Goal: Information Seeking & Learning: Learn about a topic

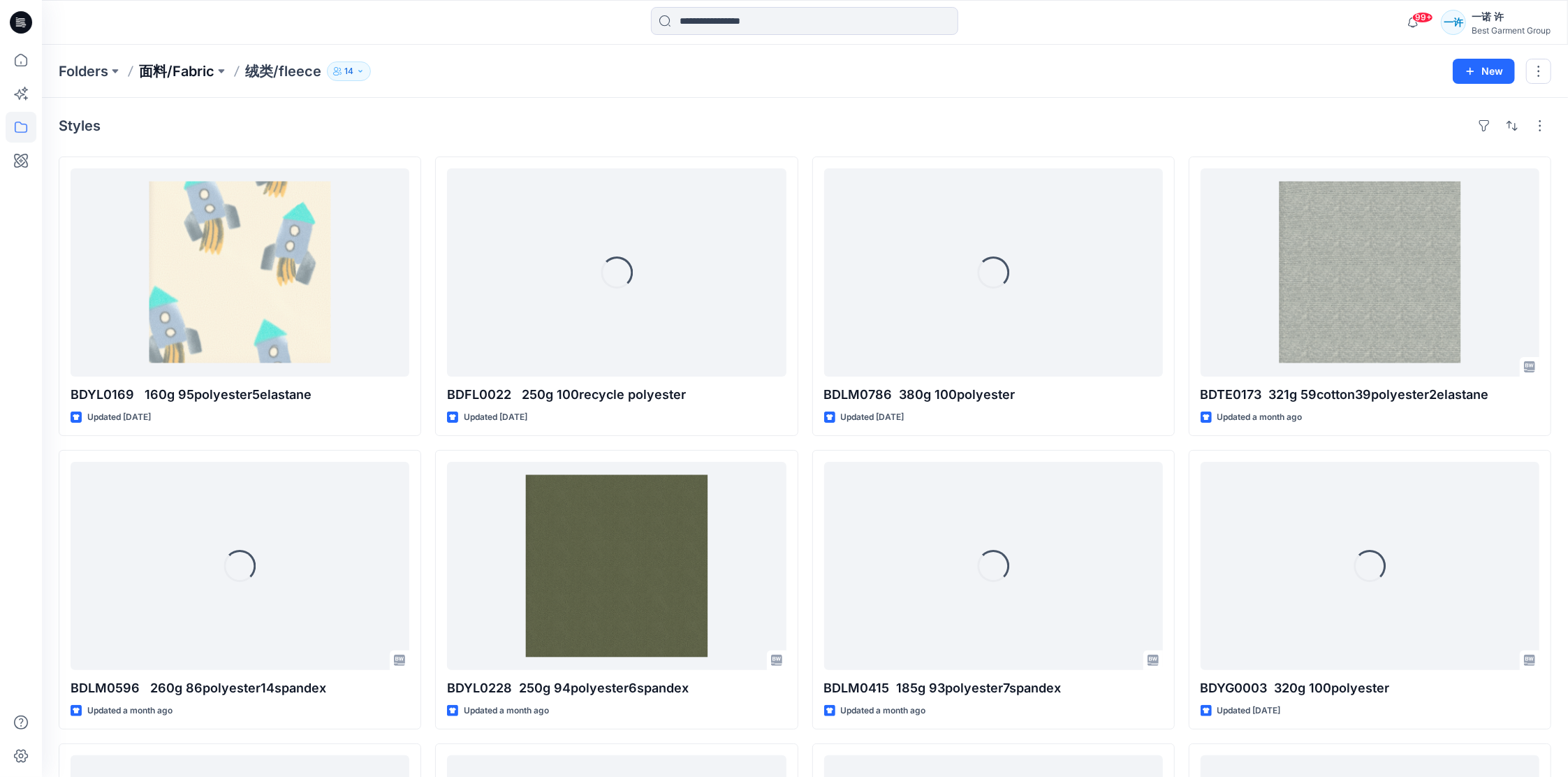
click at [173, 62] on p "面料/Fabric" at bounding box center [176, 71] width 75 height 19
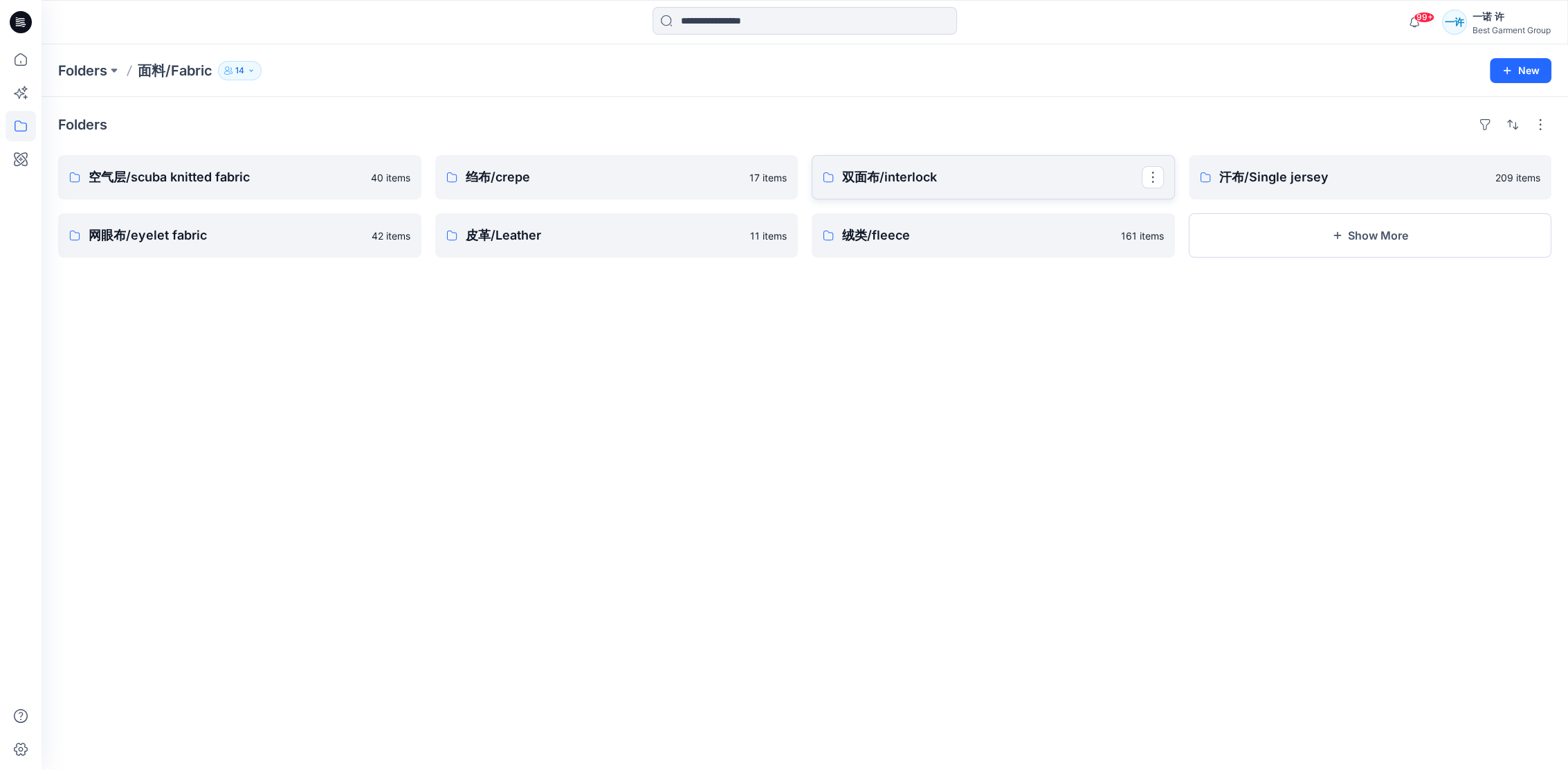
click at [1028, 175] on p "双面布/interlock" at bounding box center [992, 177] width 299 height 19
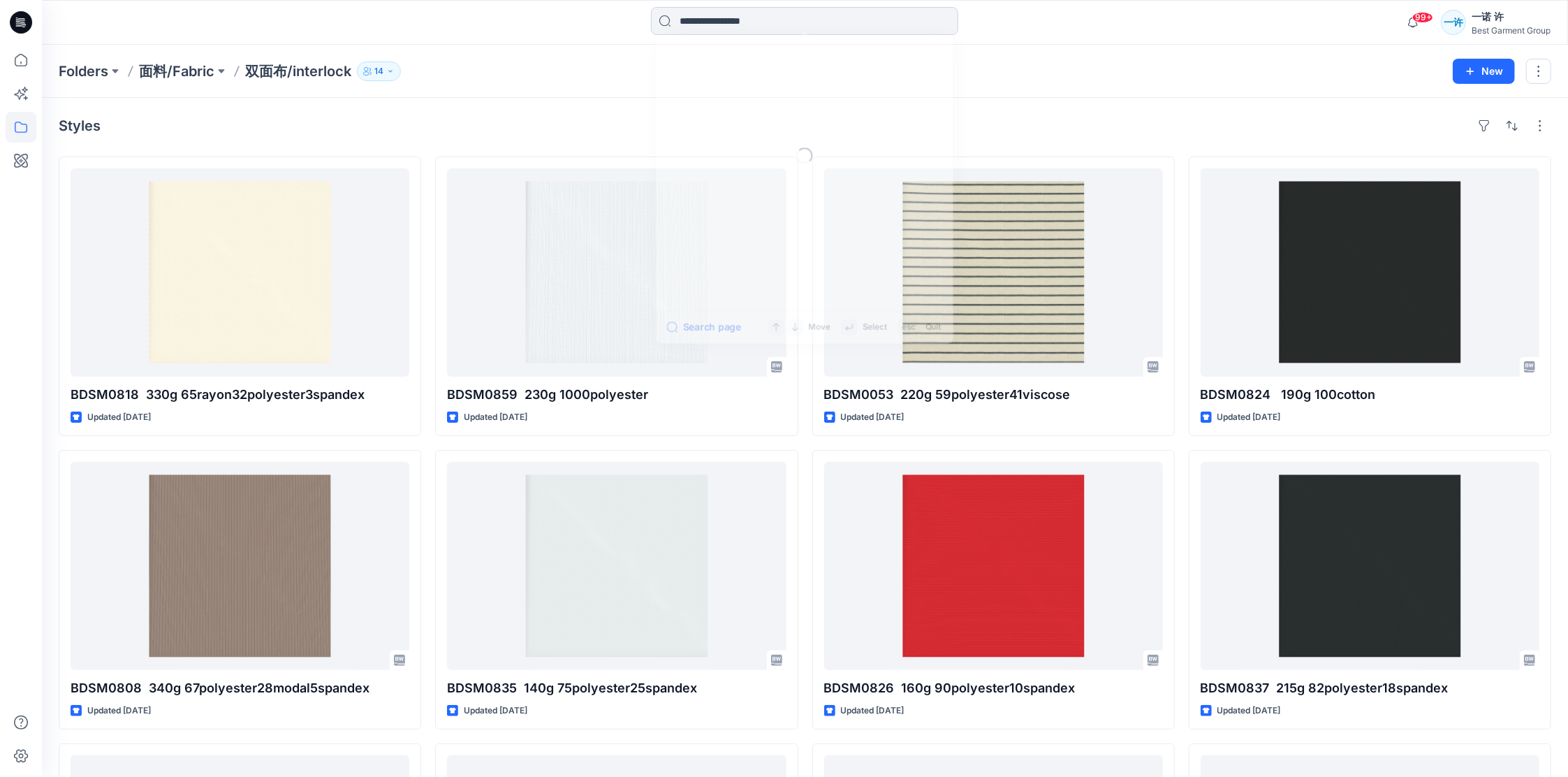
click at [725, 22] on input at bounding box center [804, 20] width 307 height 28
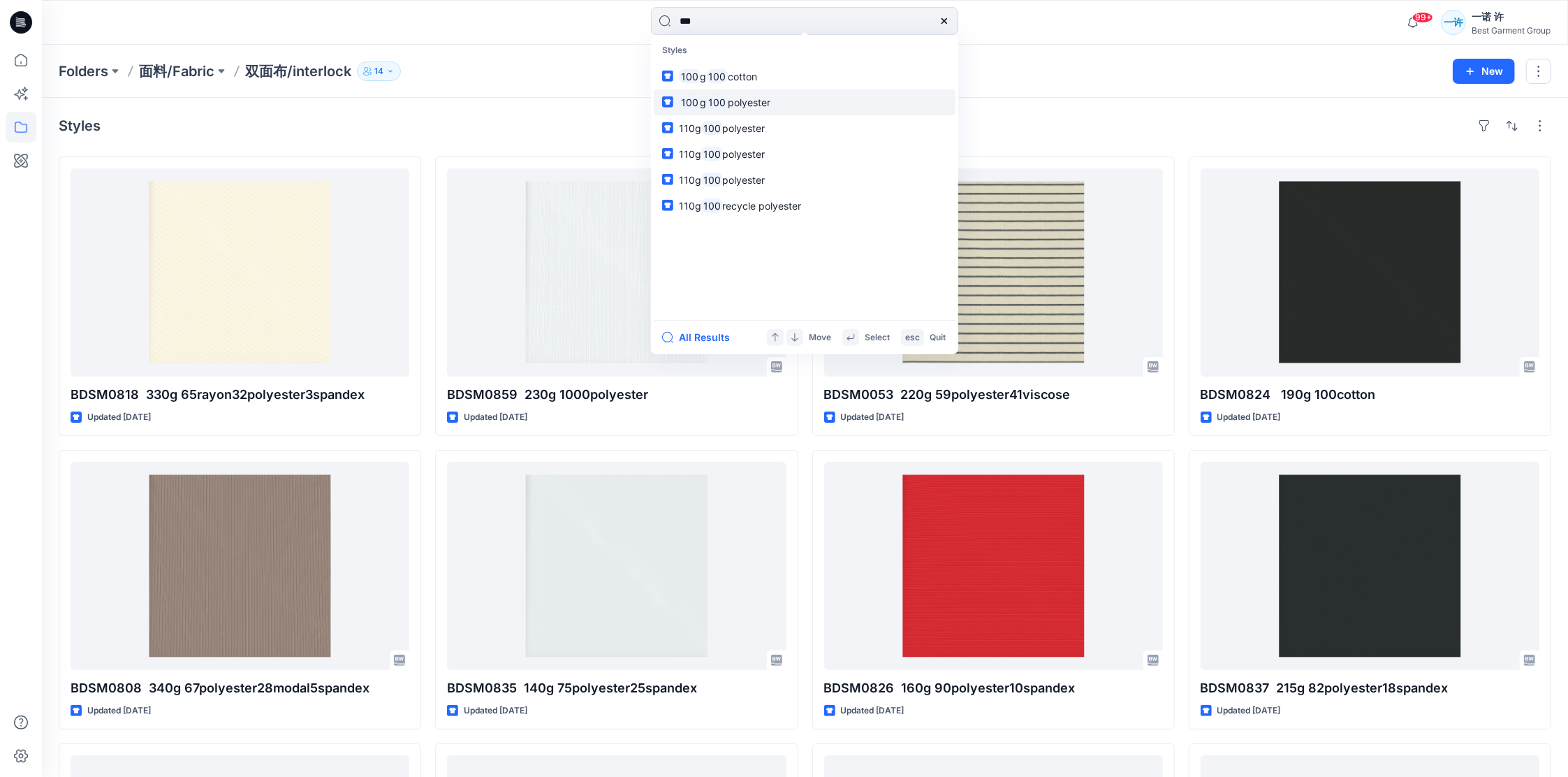
type input "***"
click at [765, 97] on span "polyester" at bounding box center [749, 101] width 43 height 12
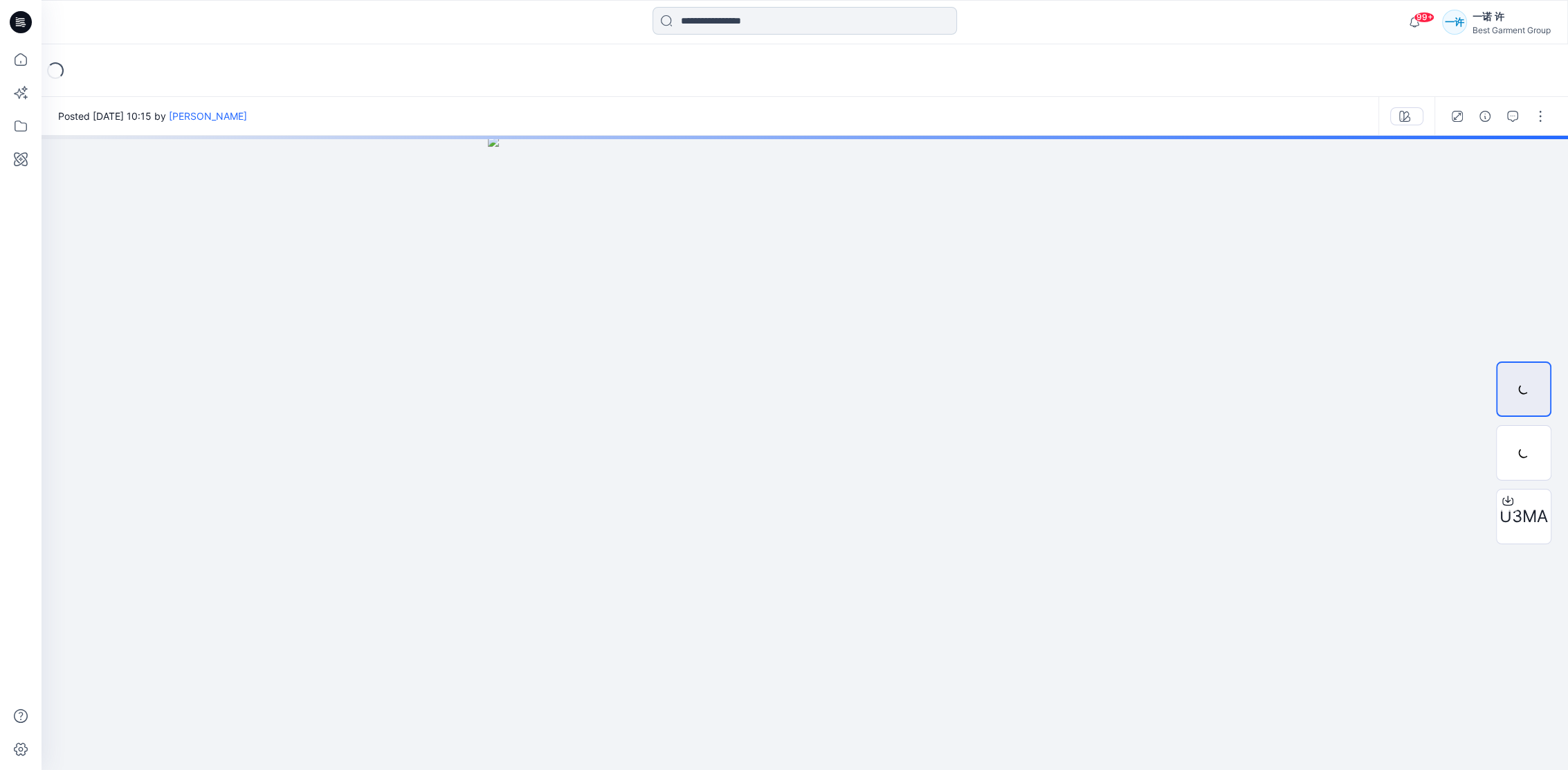
click at [794, 20] on input at bounding box center [804, 20] width 304 height 28
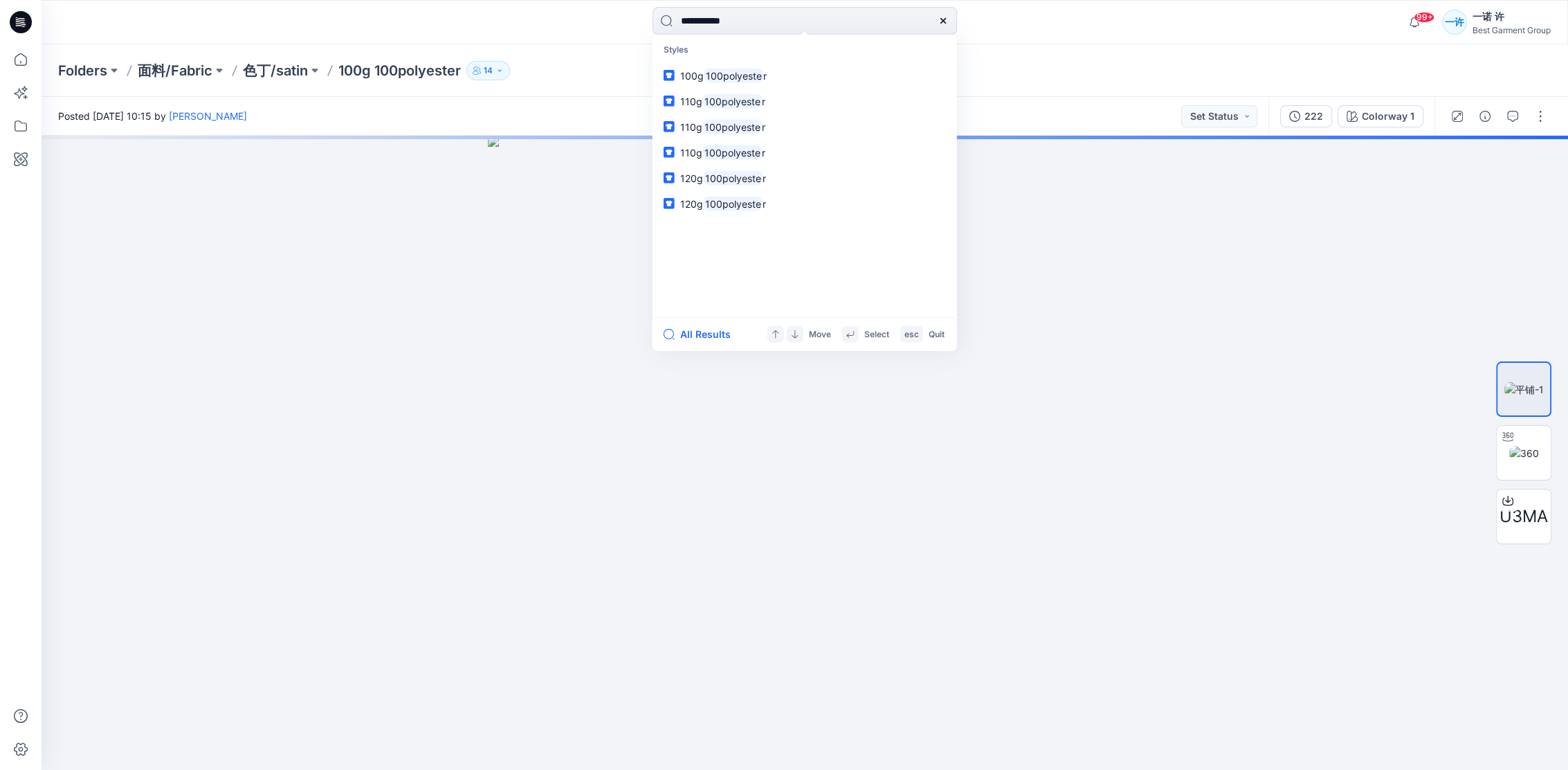
type input "**********"
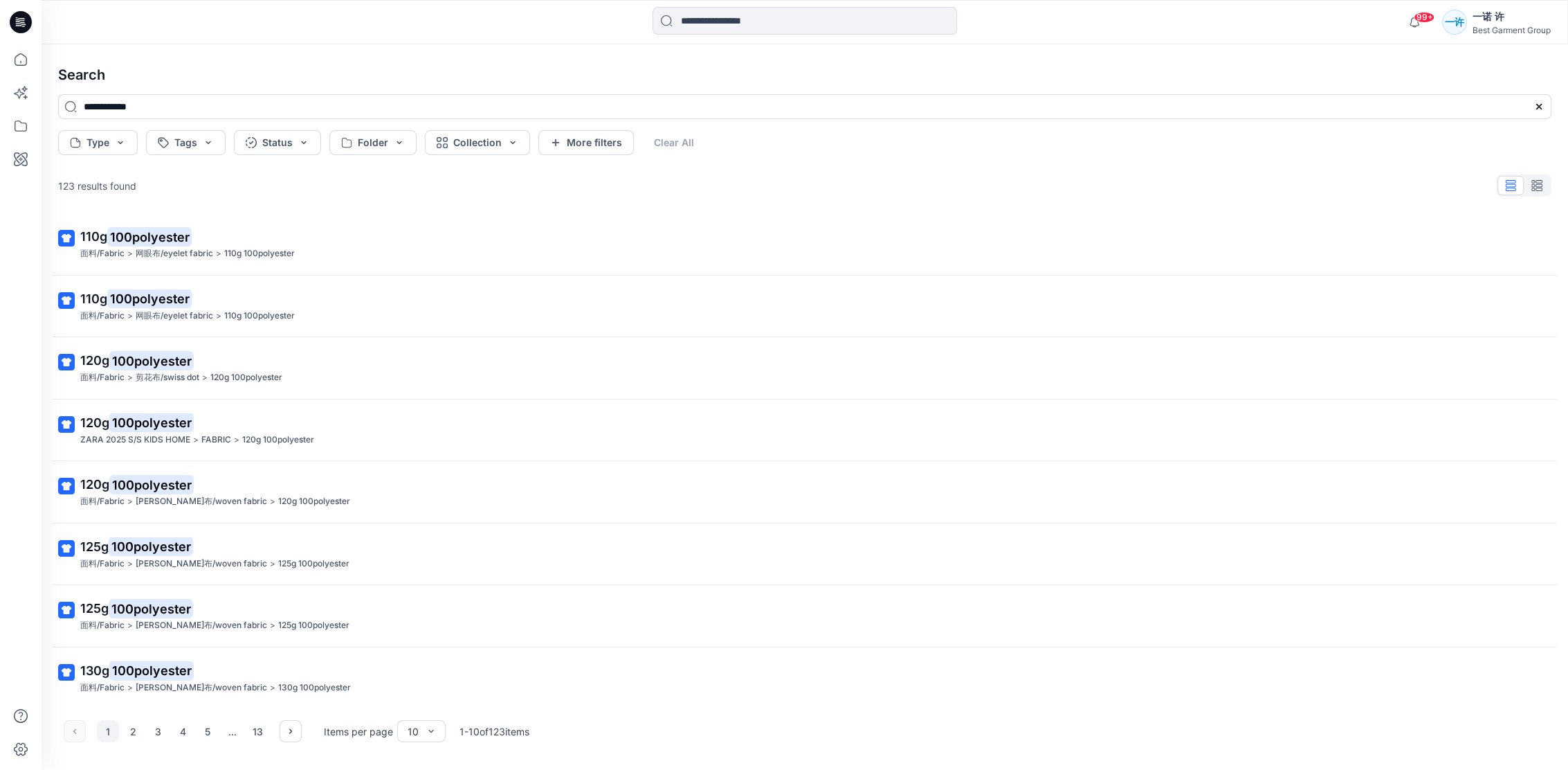
scroll to position [131, 0]
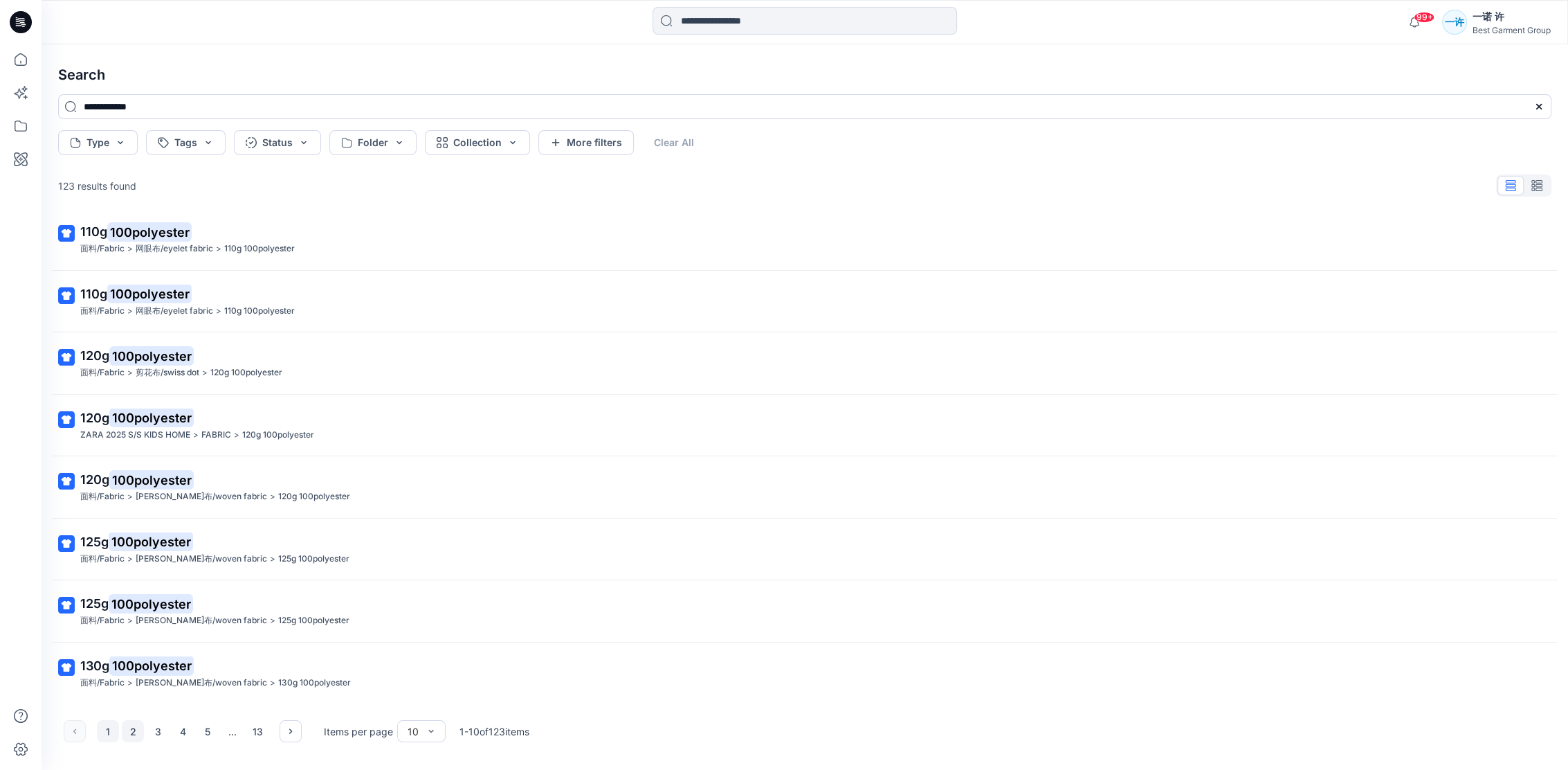
click at [133, 726] on button "2" at bounding box center [132, 730] width 22 height 22
click at [165, 734] on button "3" at bounding box center [157, 730] width 22 height 22
click at [175, 736] on button "4" at bounding box center [183, 730] width 22 height 22
click at [199, 736] on button "5" at bounding box center [207, 730] width 22 height 22
click at [289, 729] on icon "button" at bounding box center [290, 730] width 3 height 5
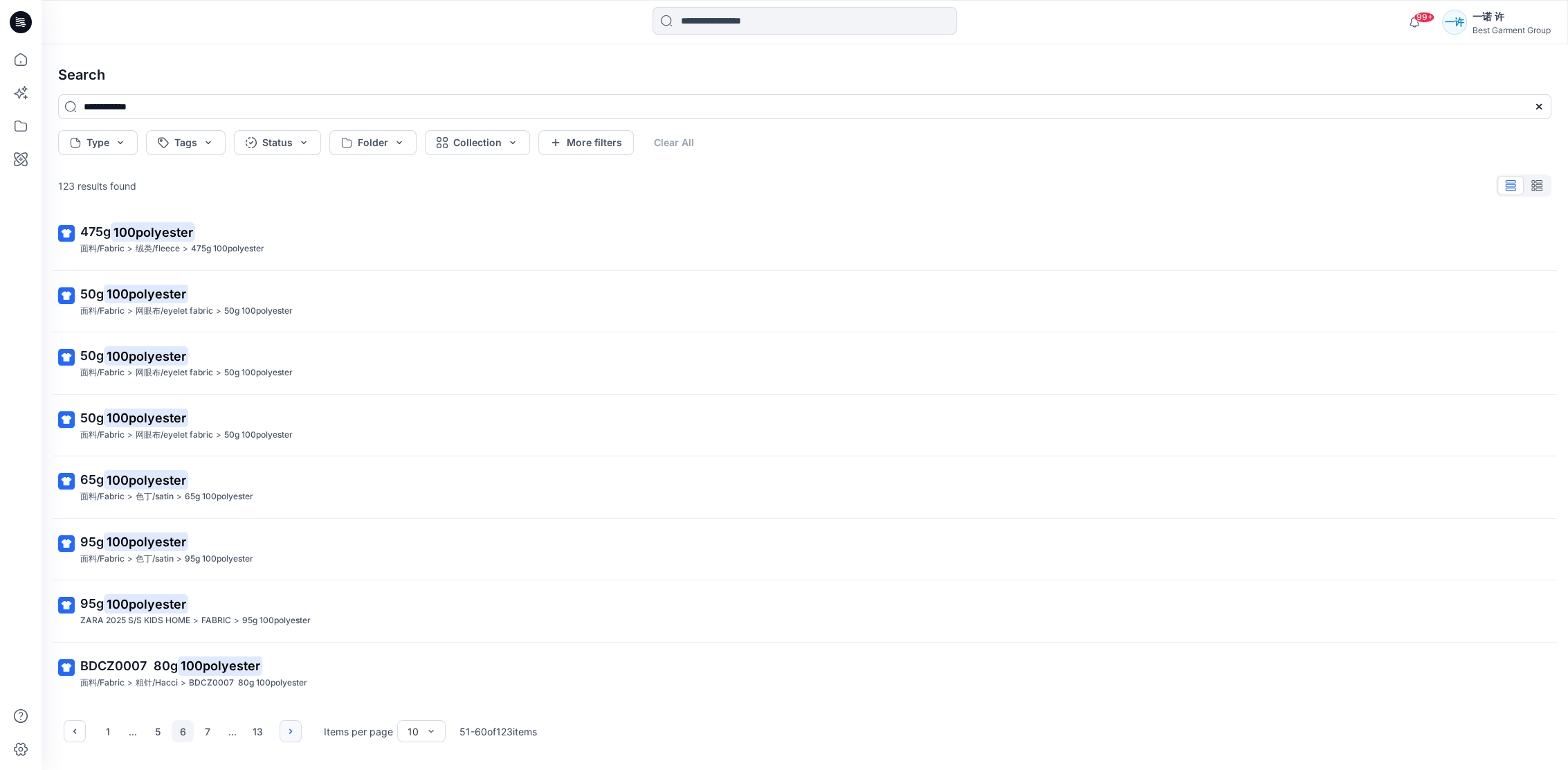
click at [294, 727] on icon "button" at bounding box center [290, 730] width 11 height 11
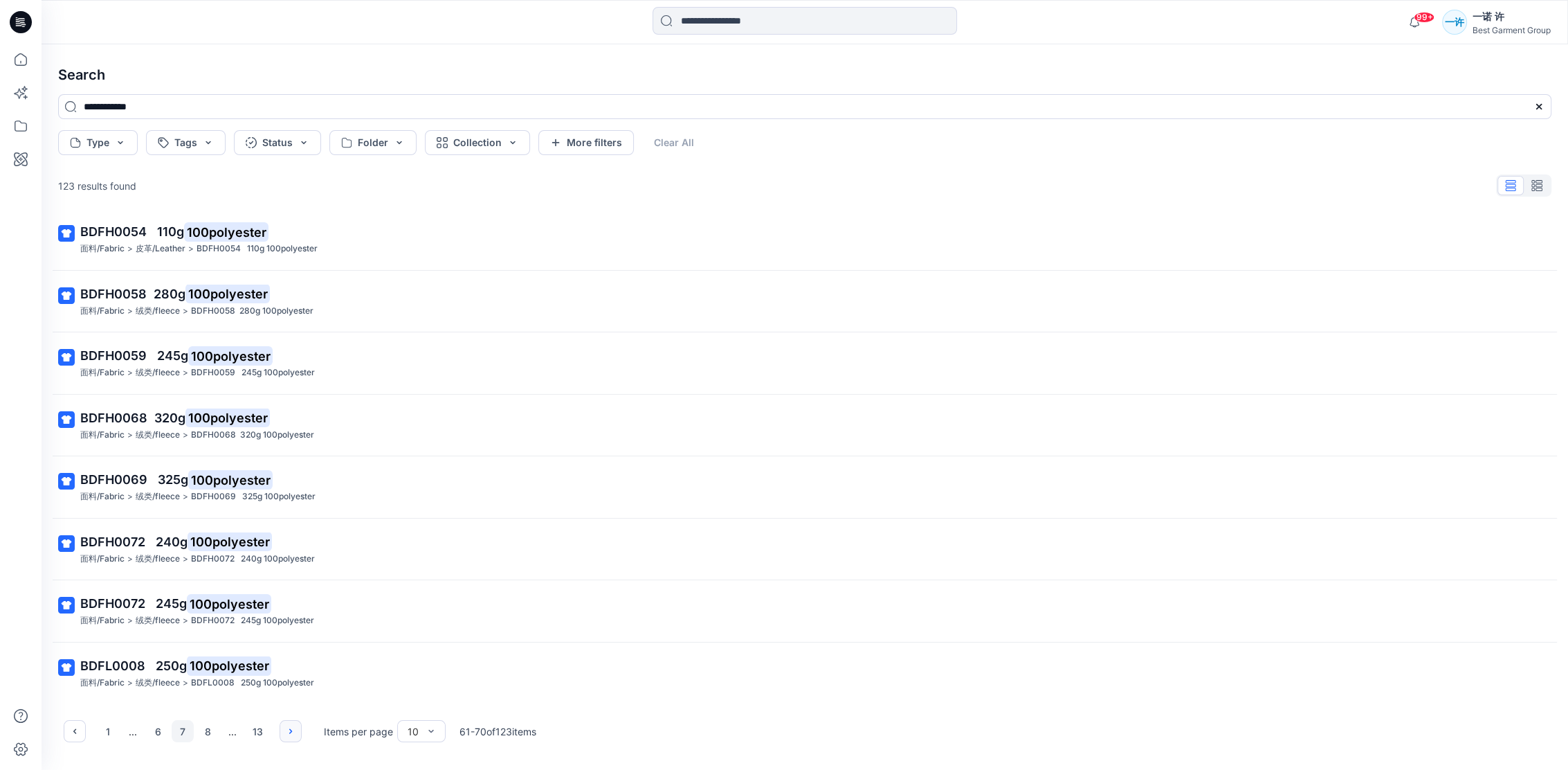
click at [294, 727] on icon "button" at bounding box center [290, 730] width 11 height 11
click at [73, 730] on icon "button" at bounding box center [74, 730] width 3 height 5
click at [290, 730] on icon "button" at bounding box center [290, 730] width 3 height 5
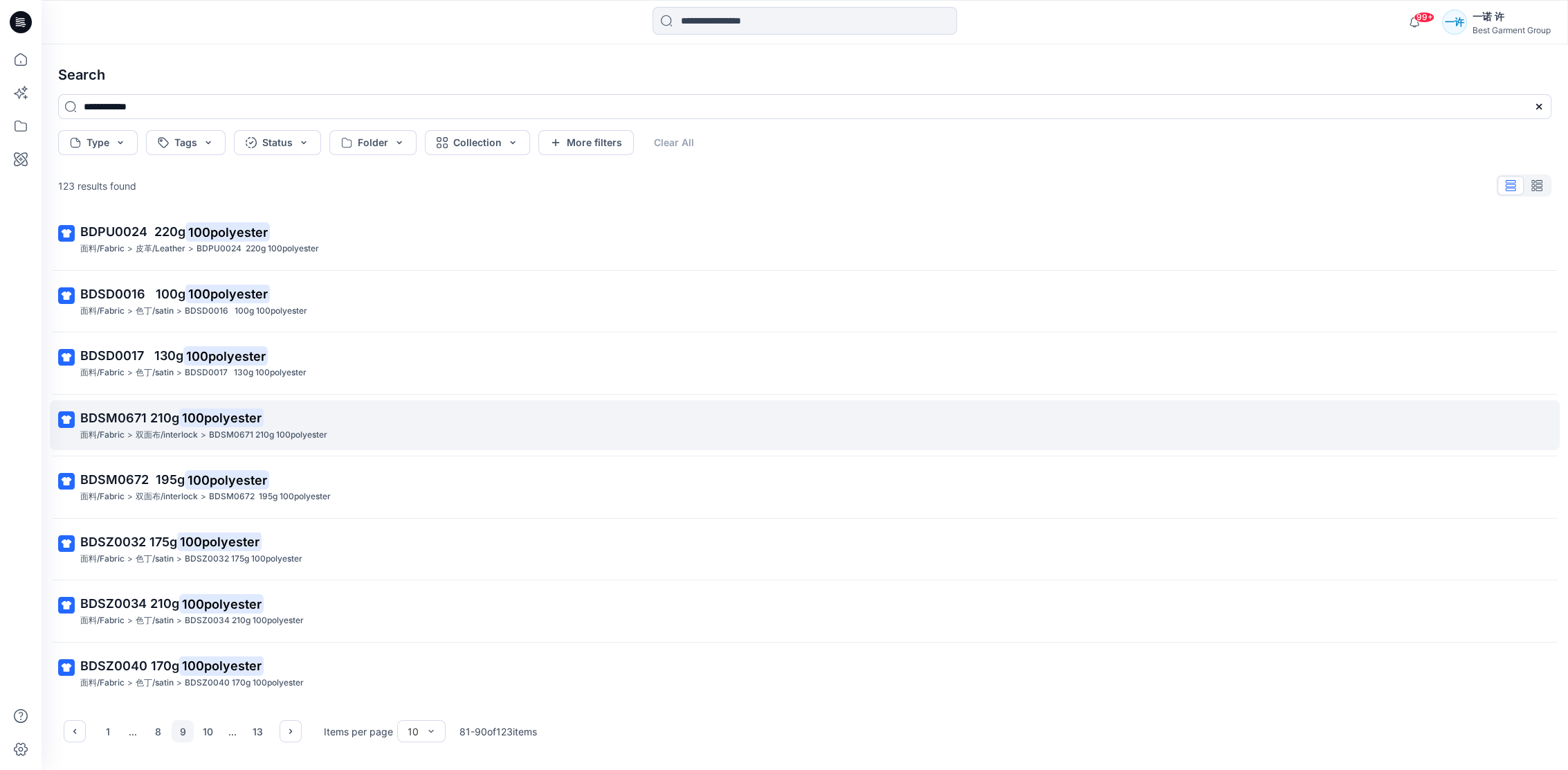
click at [341, 428] on div "面料/Fabric > 双面布/interlock > BDSM0671 210g 100polyester" at bounding box center [803, 435] width 1446 height 14
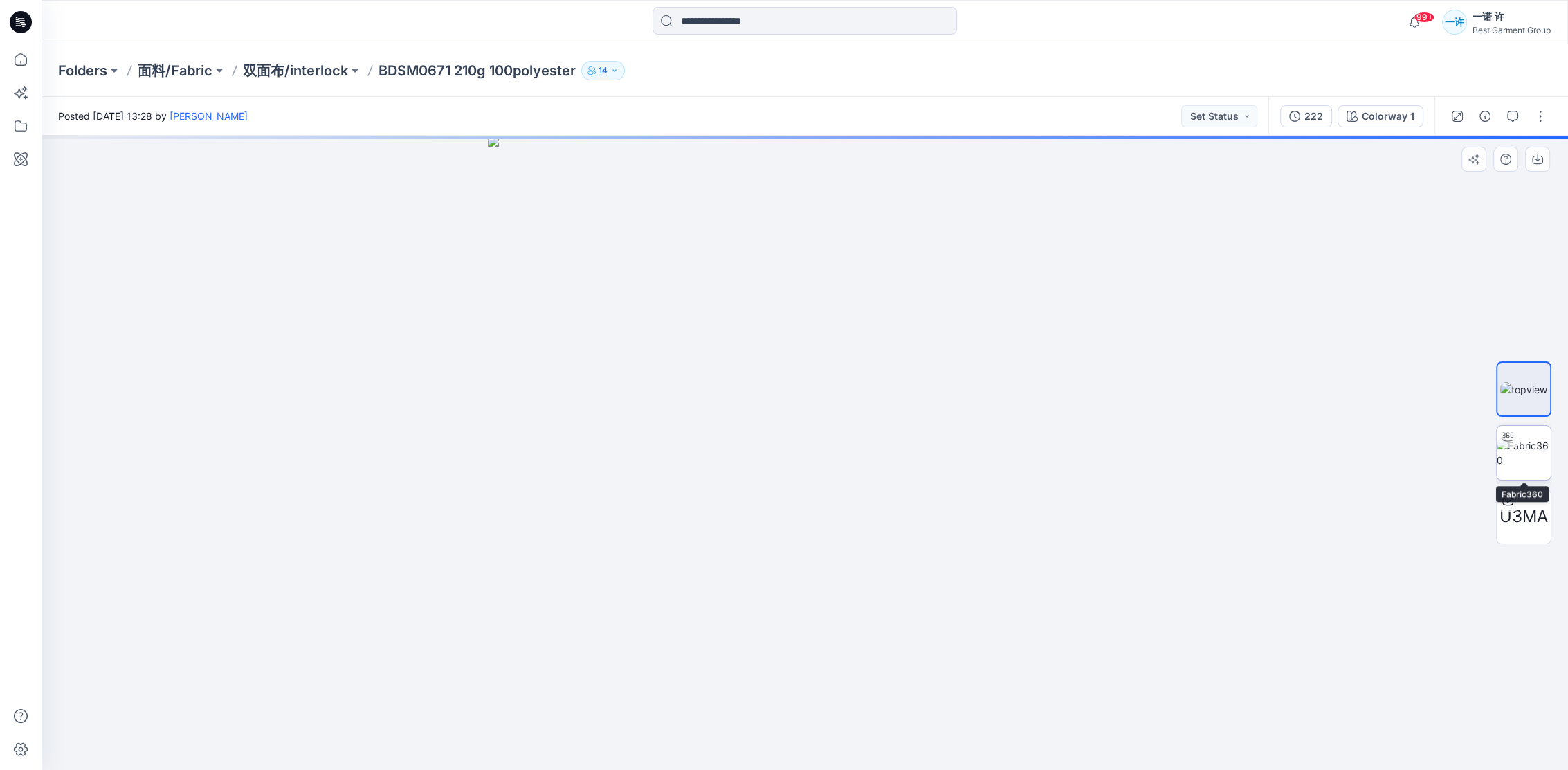
click at [1539, 454] on img at bounding box center [1524, 452] width 54 height 29
drag, startPoint x: 874, startPoint y: 310, endPoint x: 872, endPoint y: 373, distance: 63.0
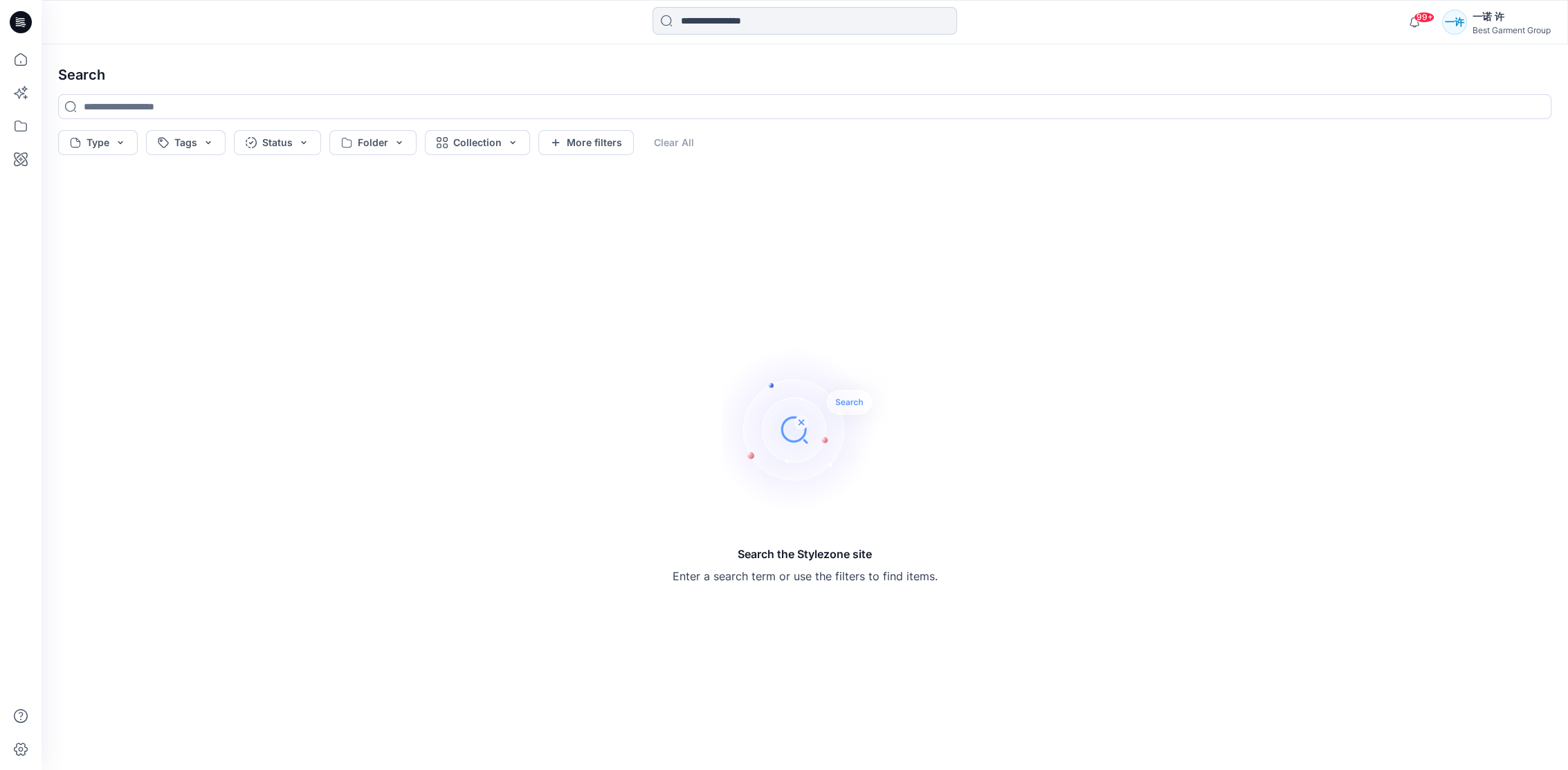
click at [700, 12] on input at bounding box center [804, 20] width 304 height 28
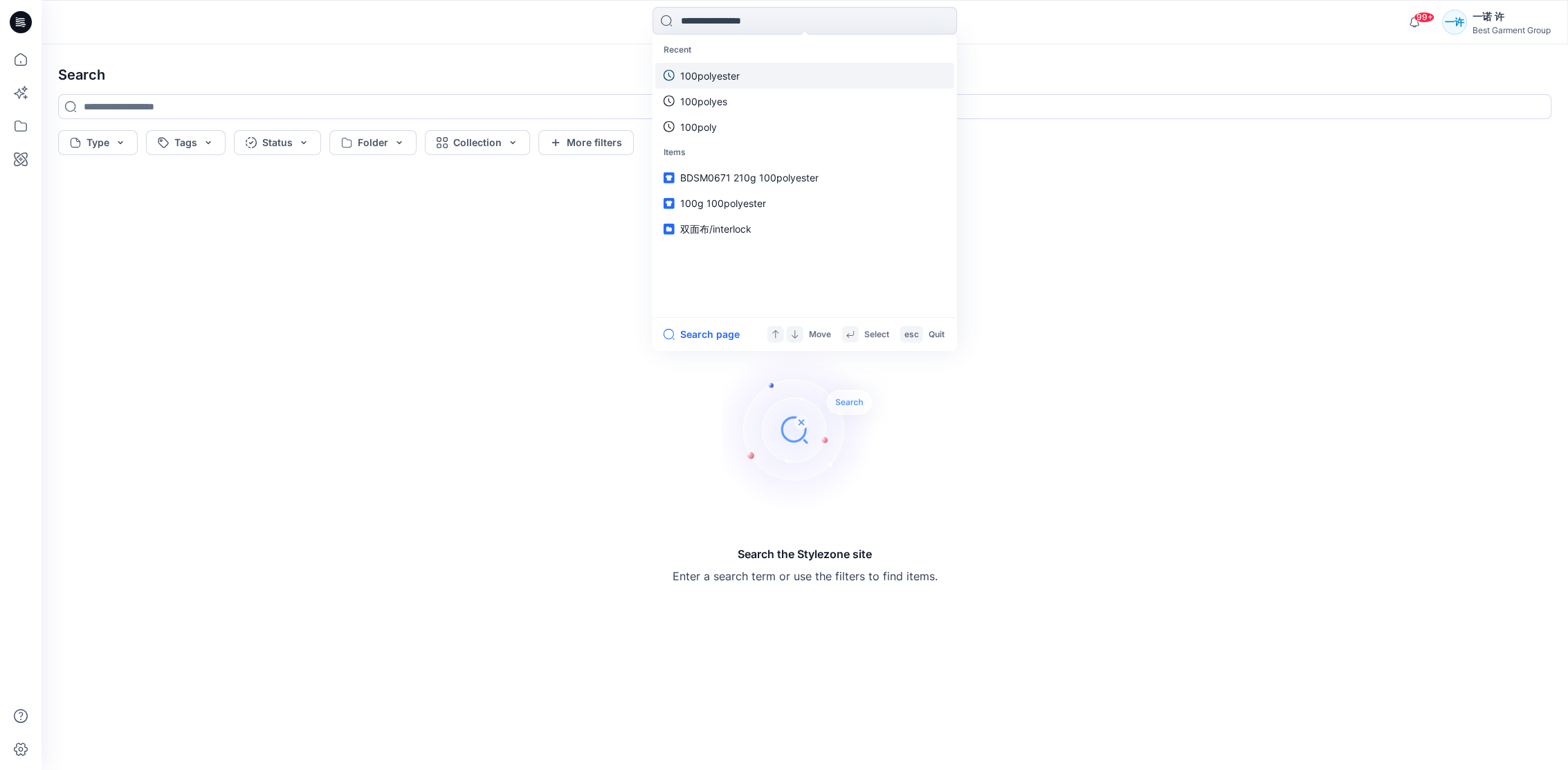
click at [716, 79] on p "100polyester" at bounding box center [710, 74] width 60 height 14
type input "**********"
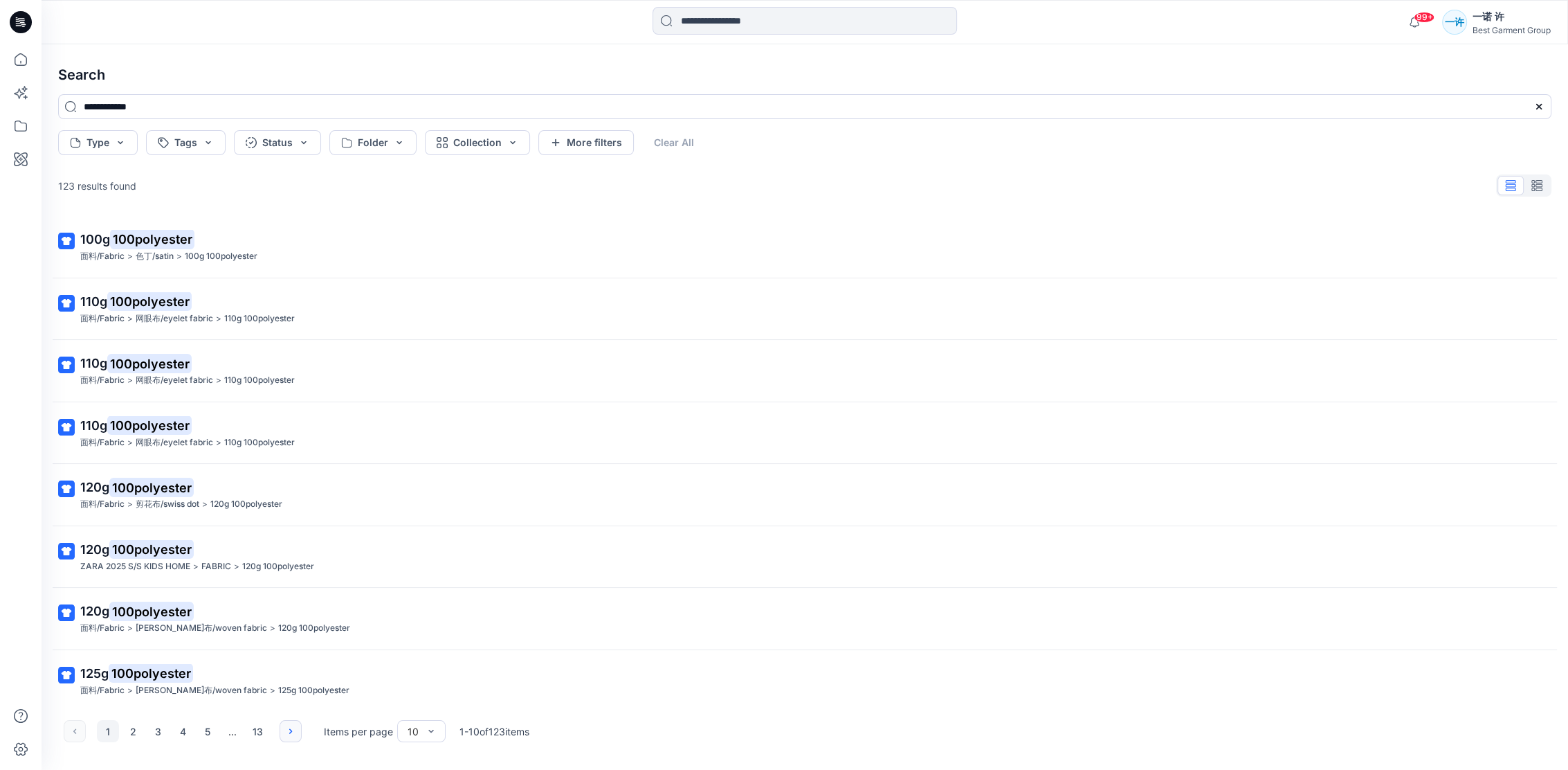
click at [292, 727] on icon "button" at bounding box center [290, 730] width 11 height 11
click at [293, 729] on icon "button" at bounding box center [290, 730] width 11 height 11
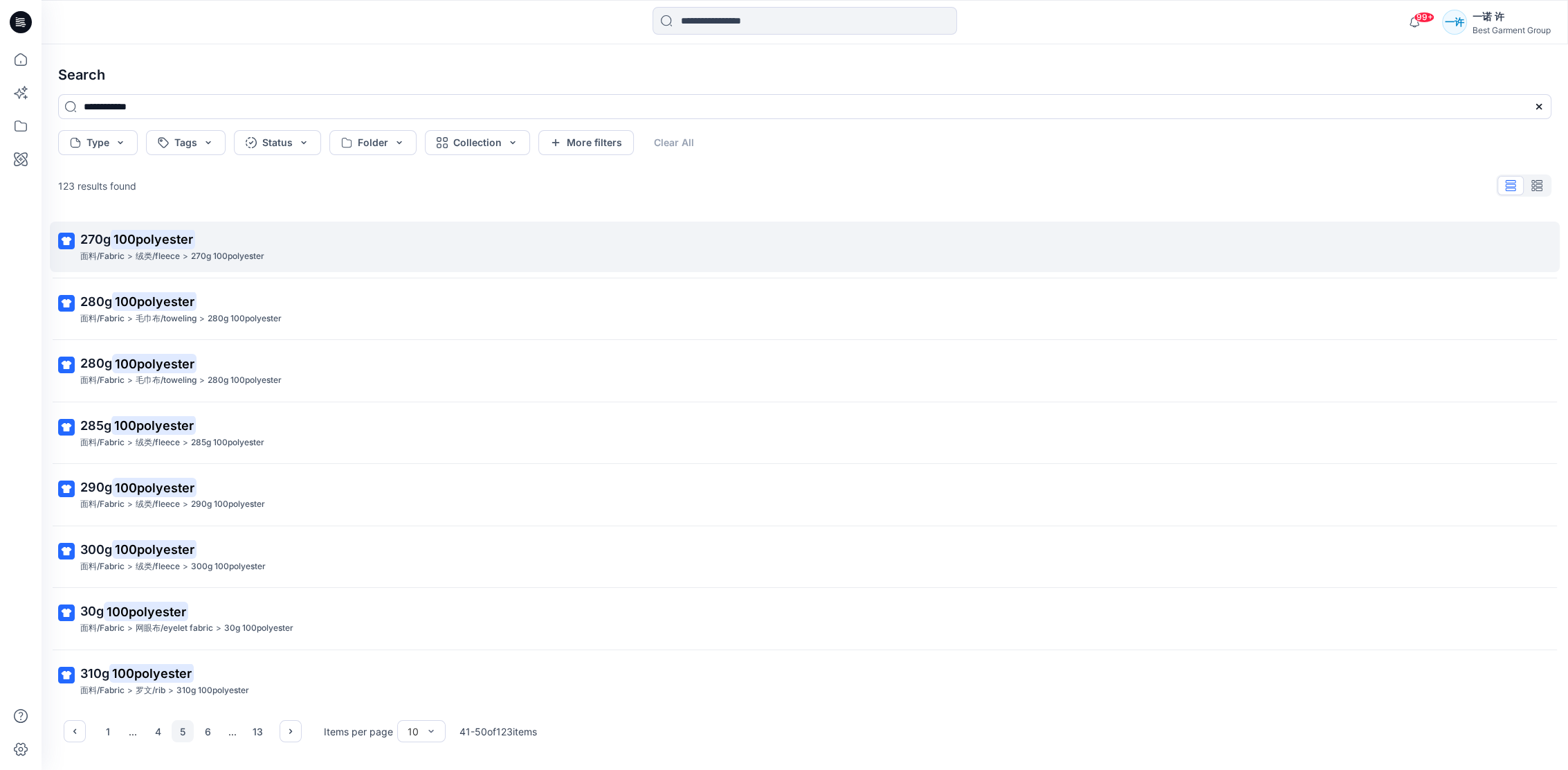
click at [303, 262] on div "面料/Fabric > 绒类/fleece > 270g 100polyester" at bounding box center [803, 256] width 1446 height 14
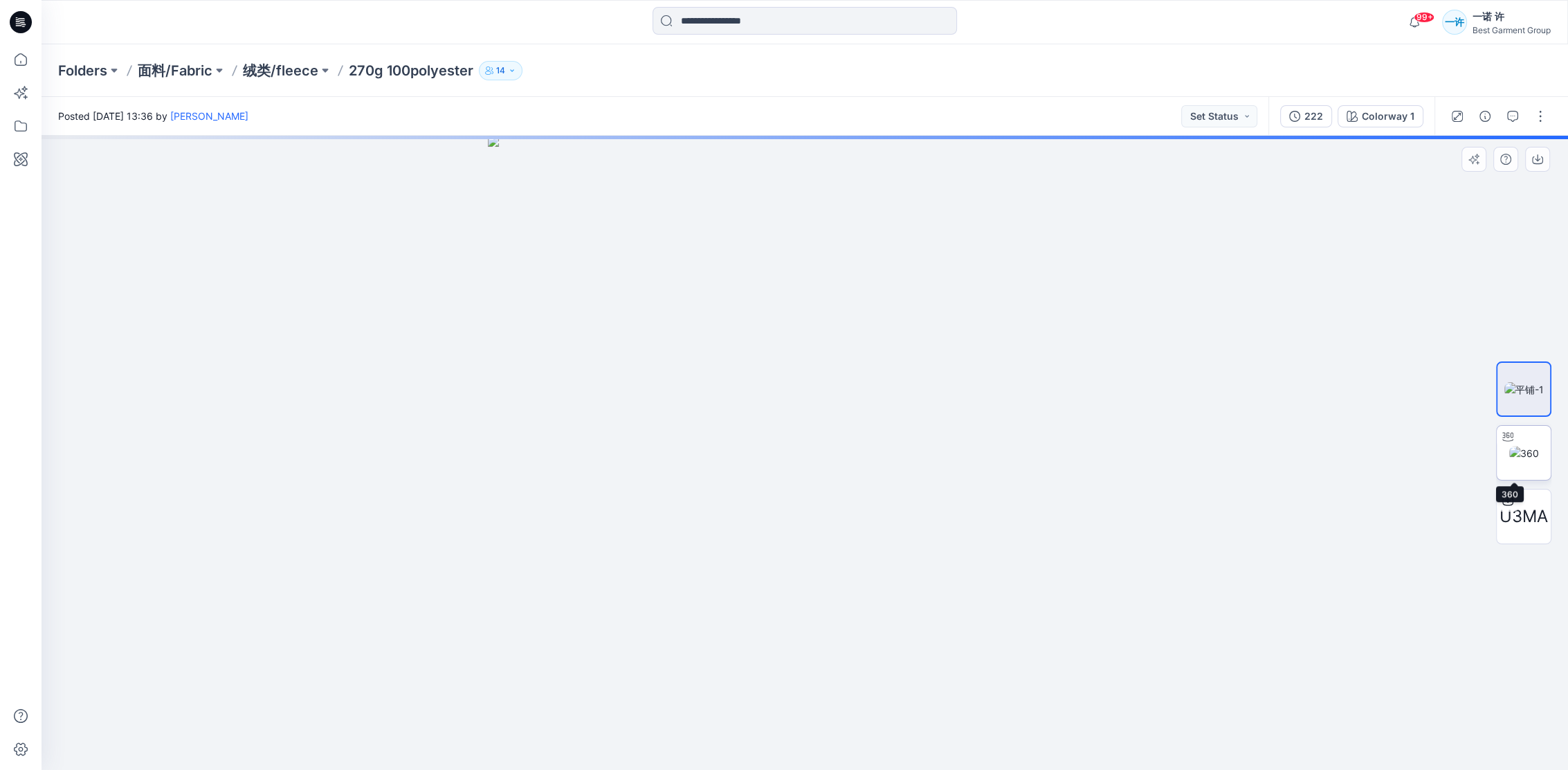
click at [1537, 445] on img at bounding box center [1524, 452] width 30 height 14
click at [1528, 508] on span "U3MA" at bounding box center [1524, 516] width 48 height 25
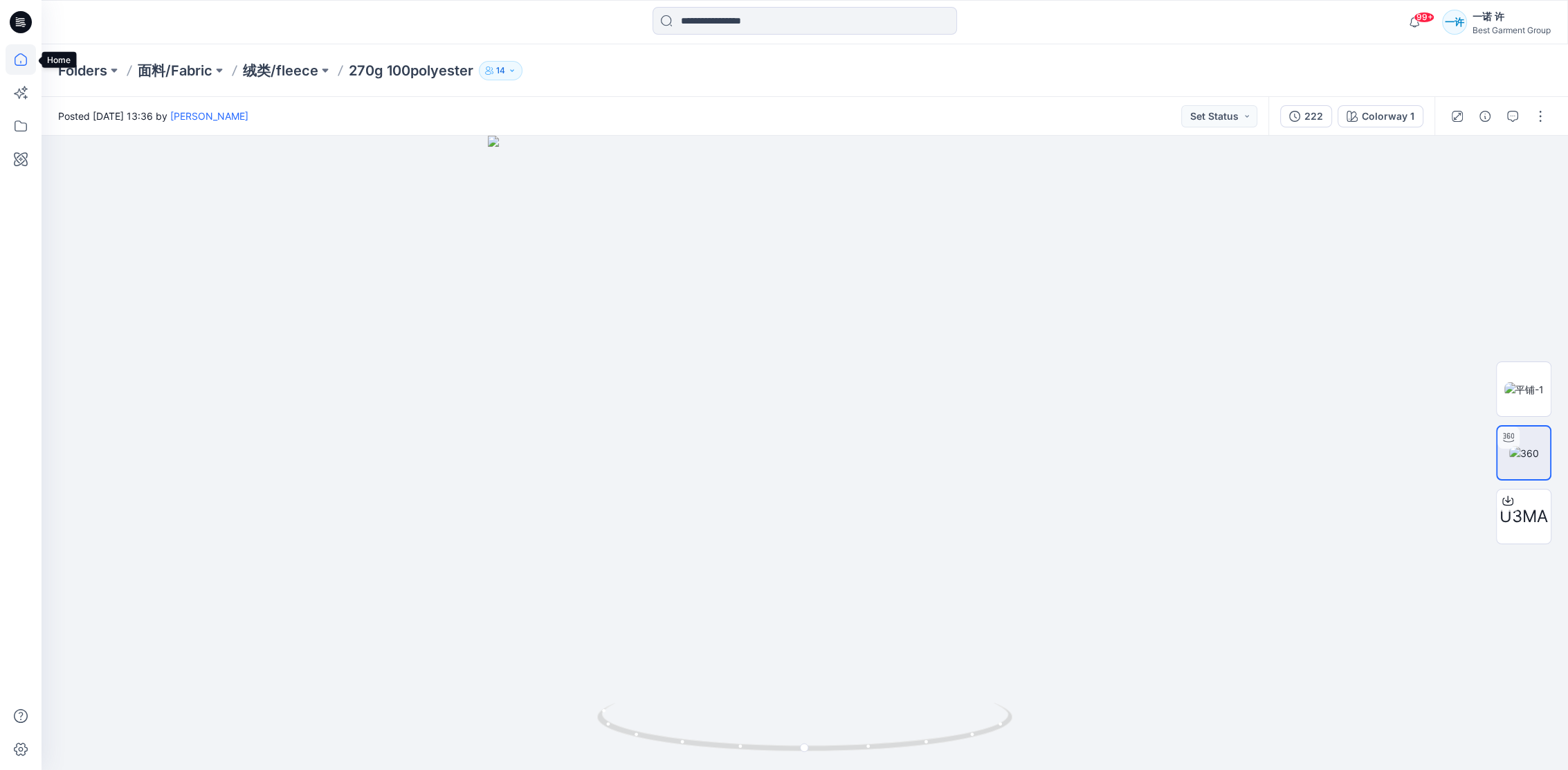
click at [18, 65] on icon at bounding box center [21, 60] width 31 height 31
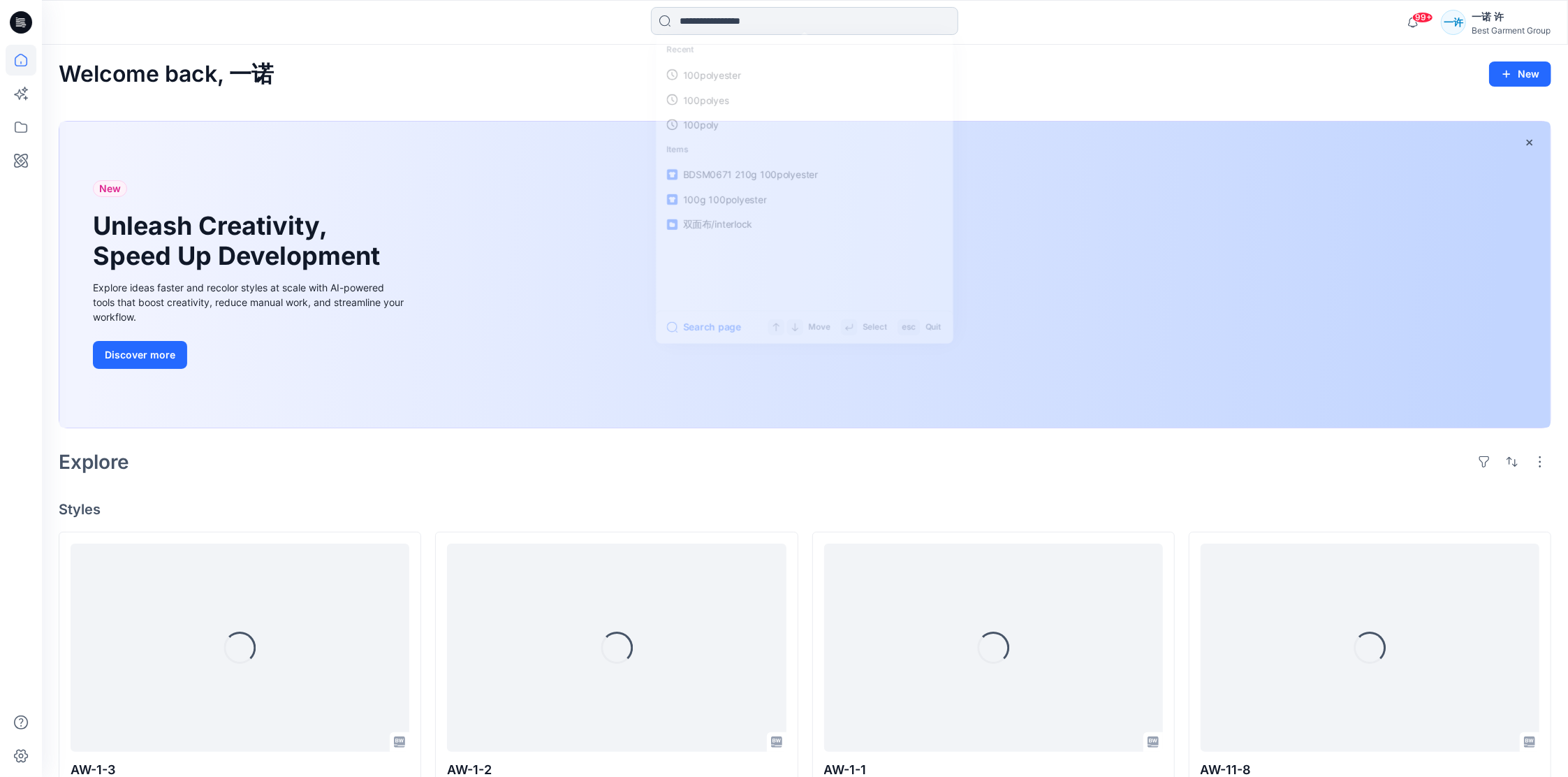
click at [804, 20] on input at bounding box center [804, 20] width 307 height 28
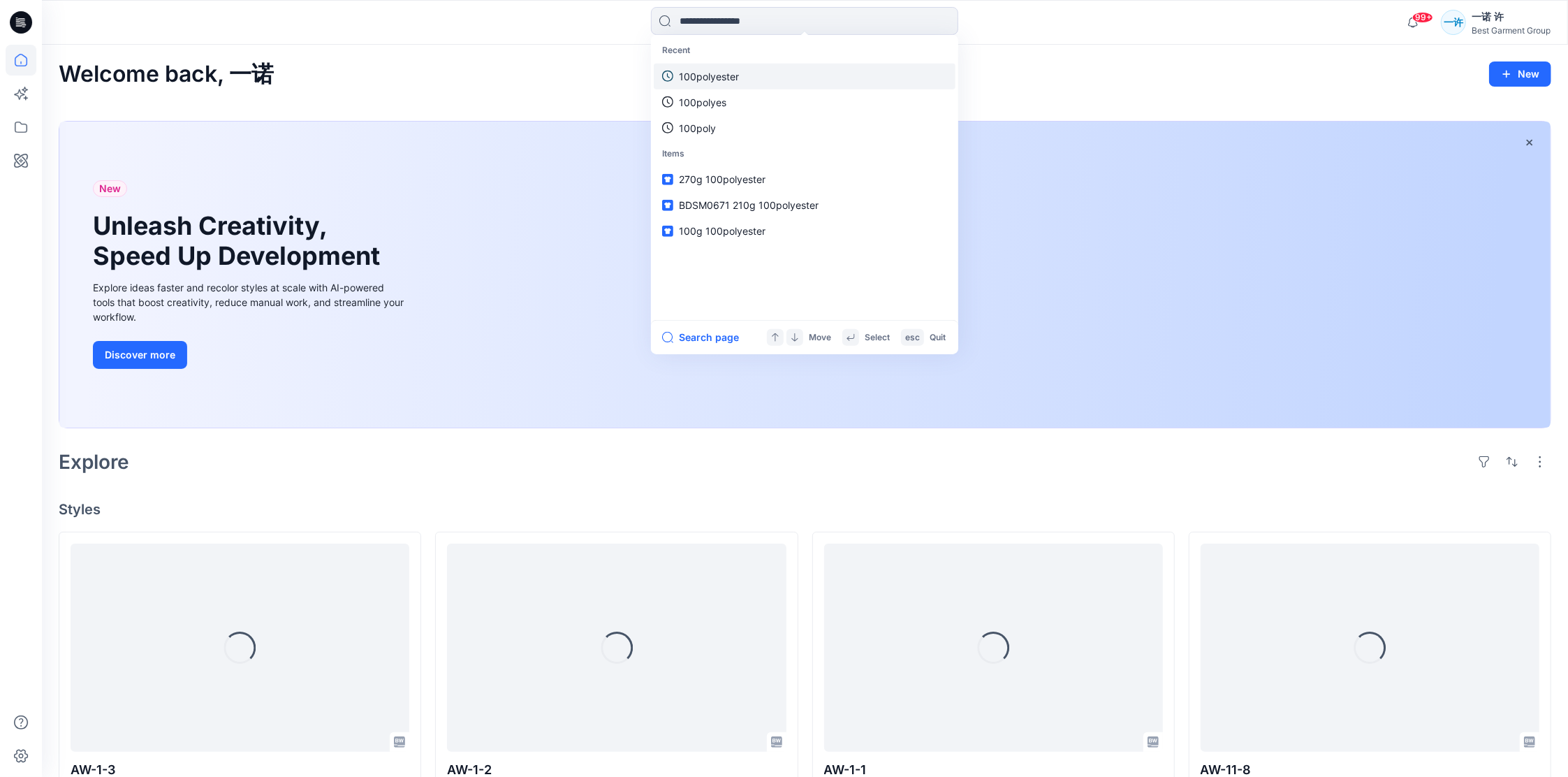
click at [780, 70] on link "100polyester" at bounding box center [804, 75] width 301 height 26
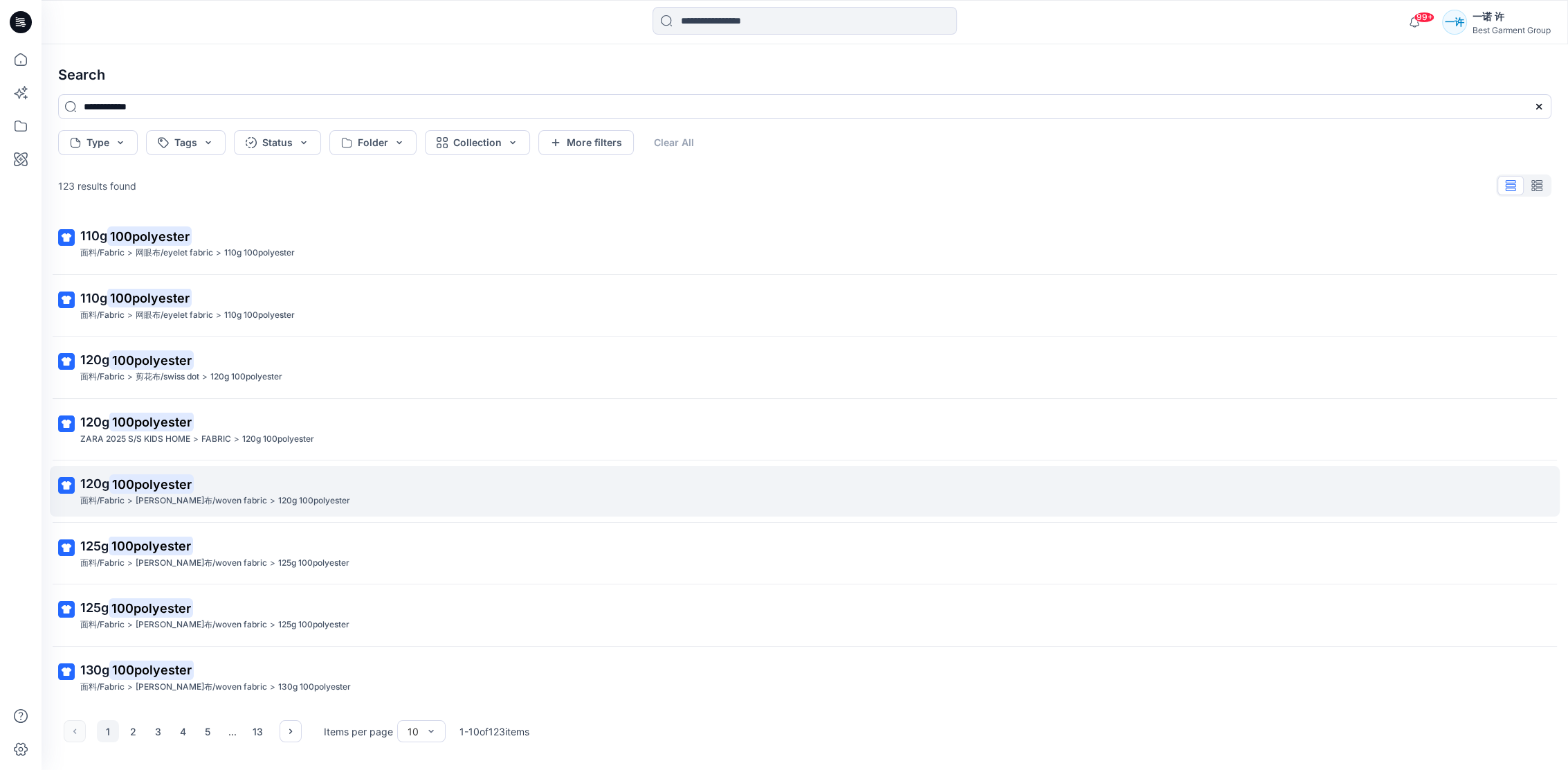
scroll to position [131, 0]
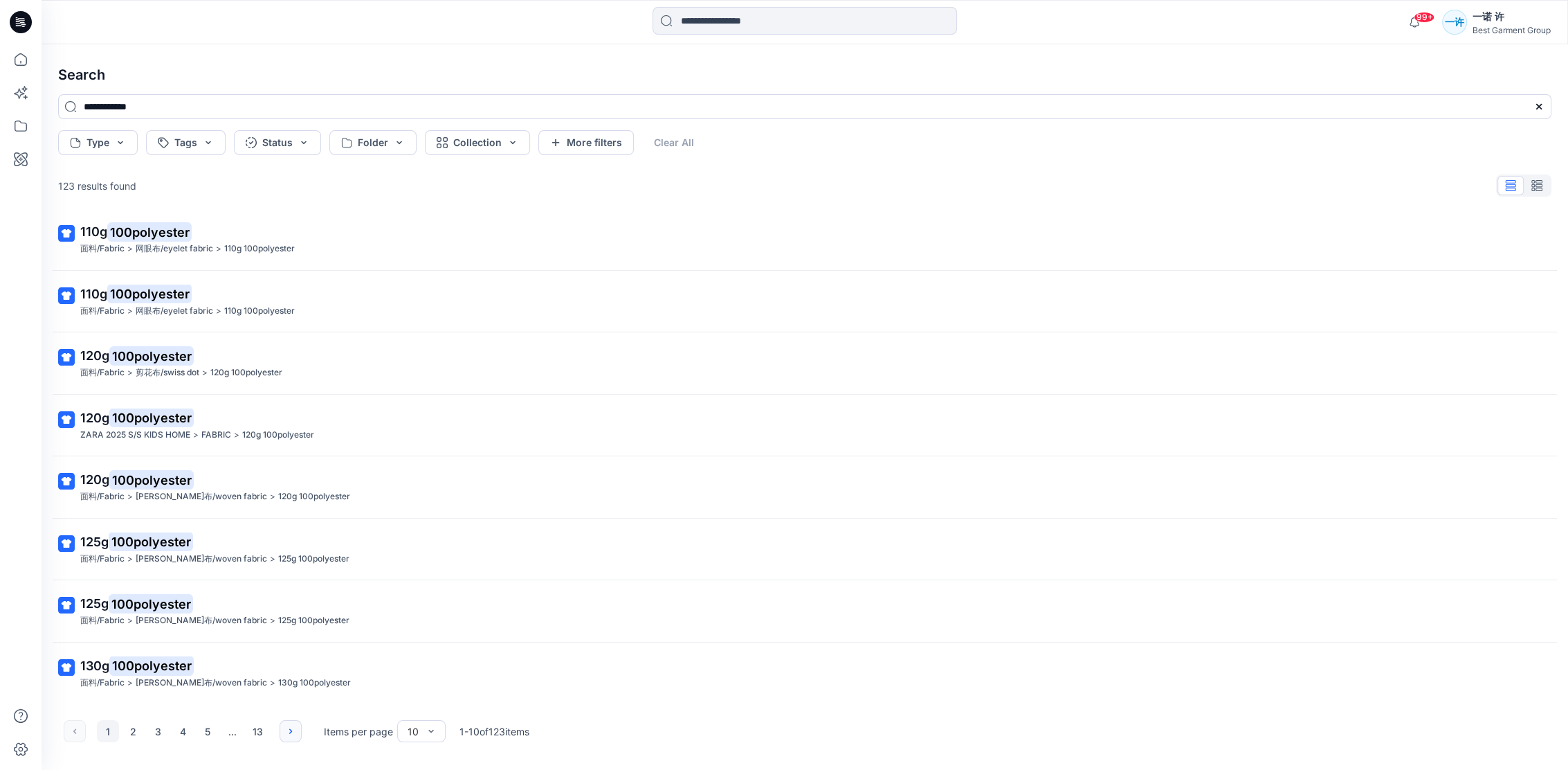
click at [293, 730] on icon "button" at bounding box center [290, 730] width 11 height 11
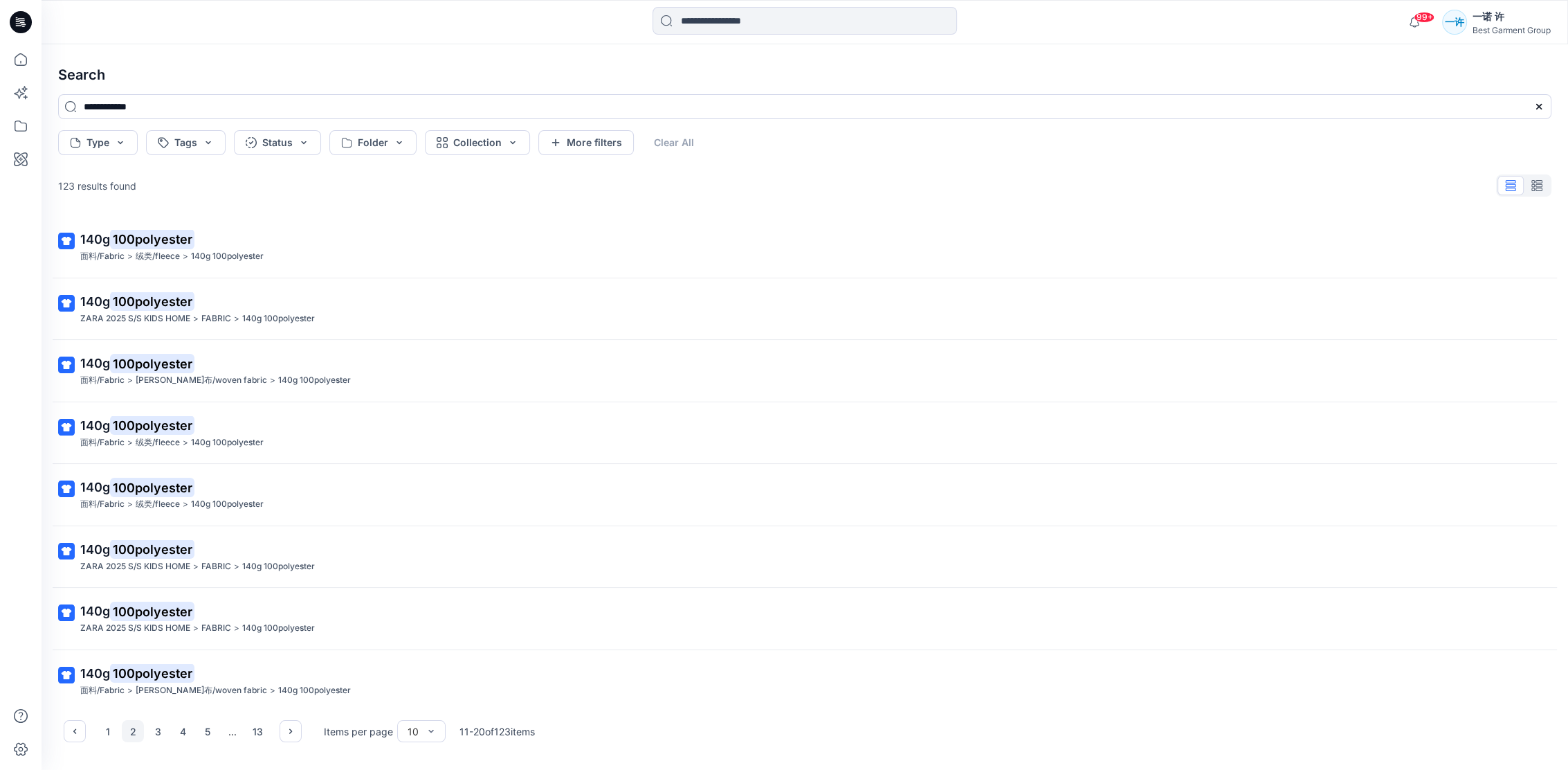
scroll to position [0, 0]
click at [293, 722] on button "button" at bounding box center [290, 730] width 22 height 22
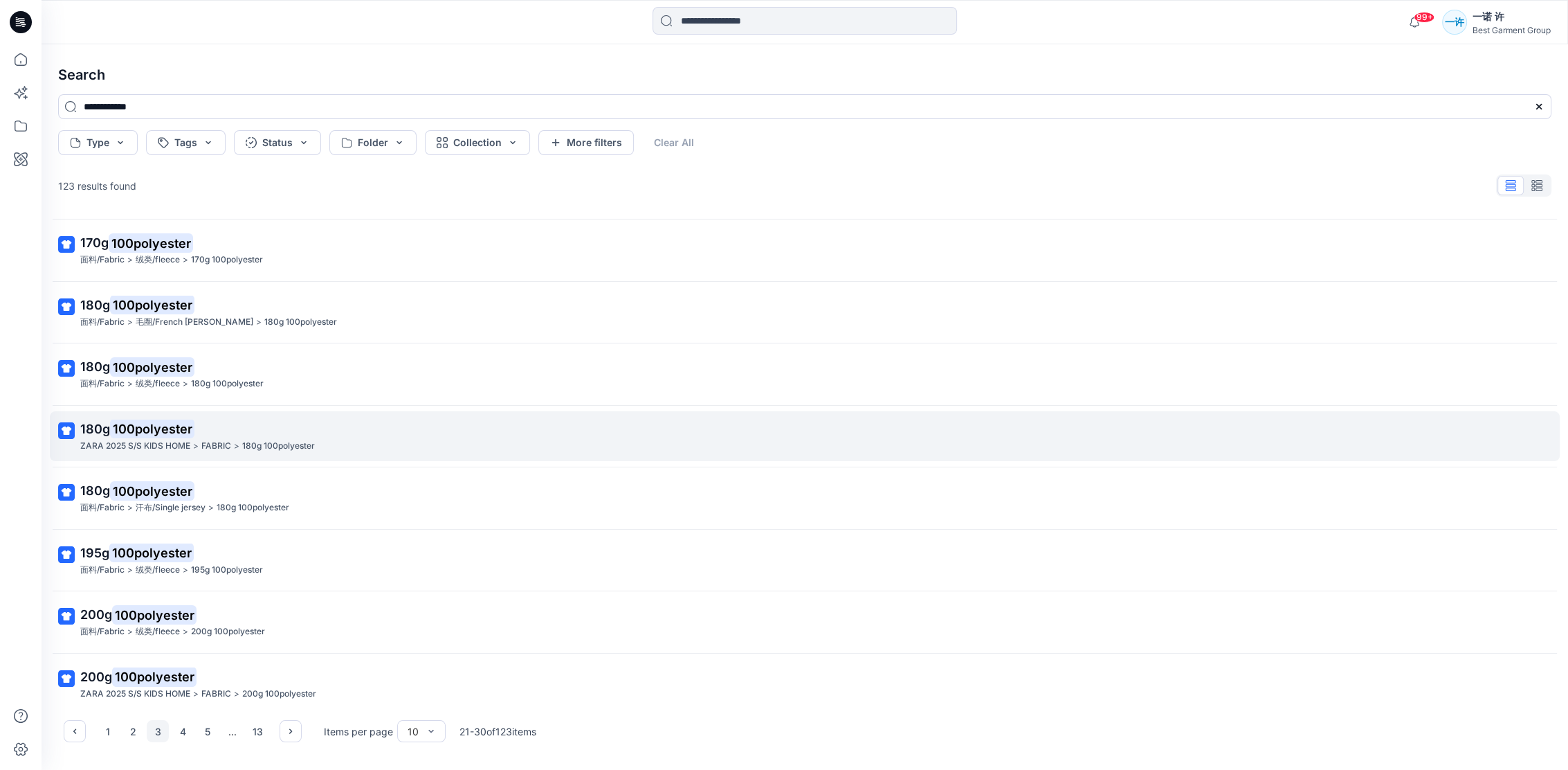
scroll to position [131, 0]
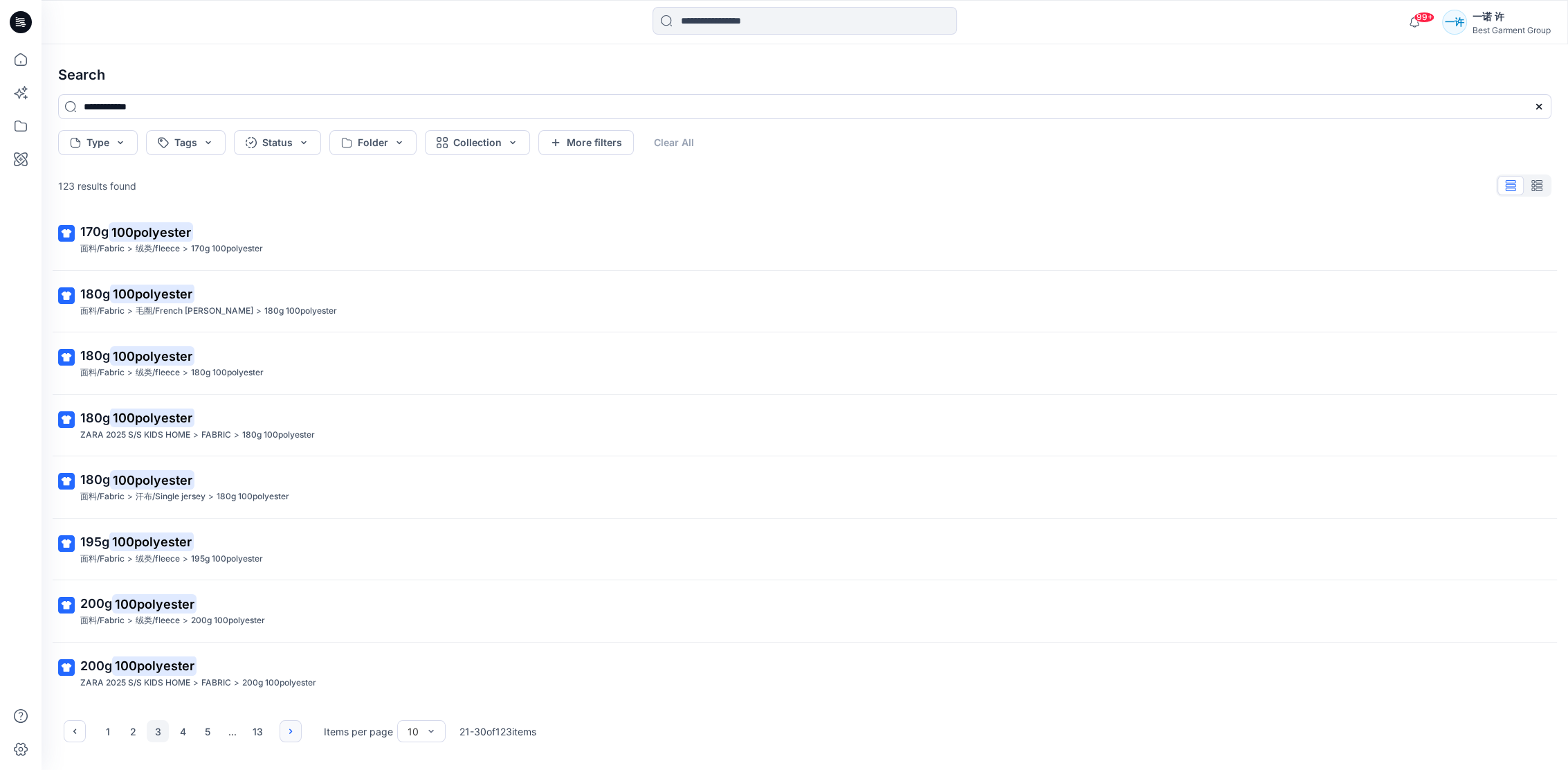
click at [295, 728] on icon "button" at bounding box center [290, 730] width 11 height 11
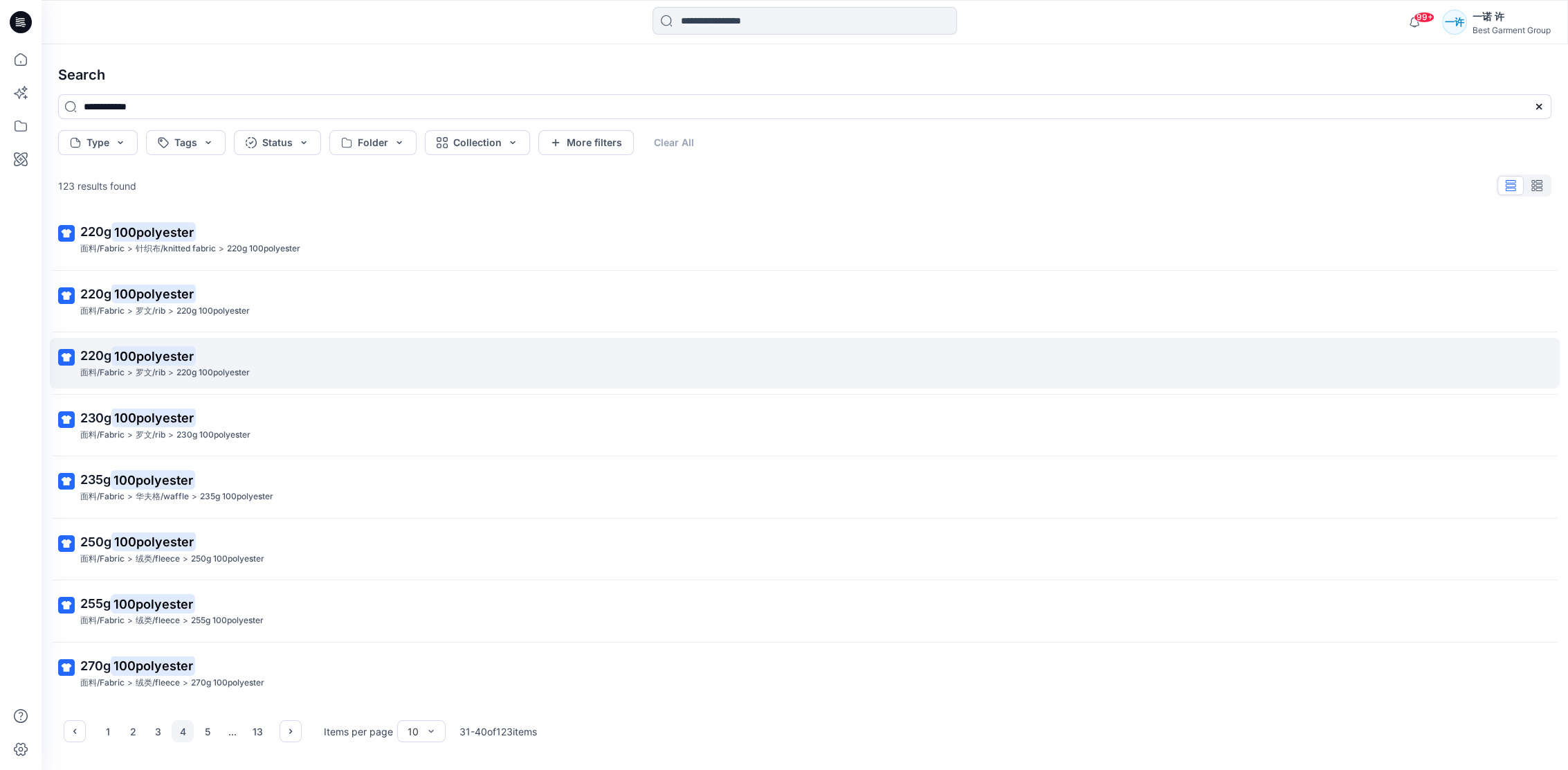
click at [317, 364] on p "220g 100polyester" at bounding box center [803, 356] width 1446 height 19
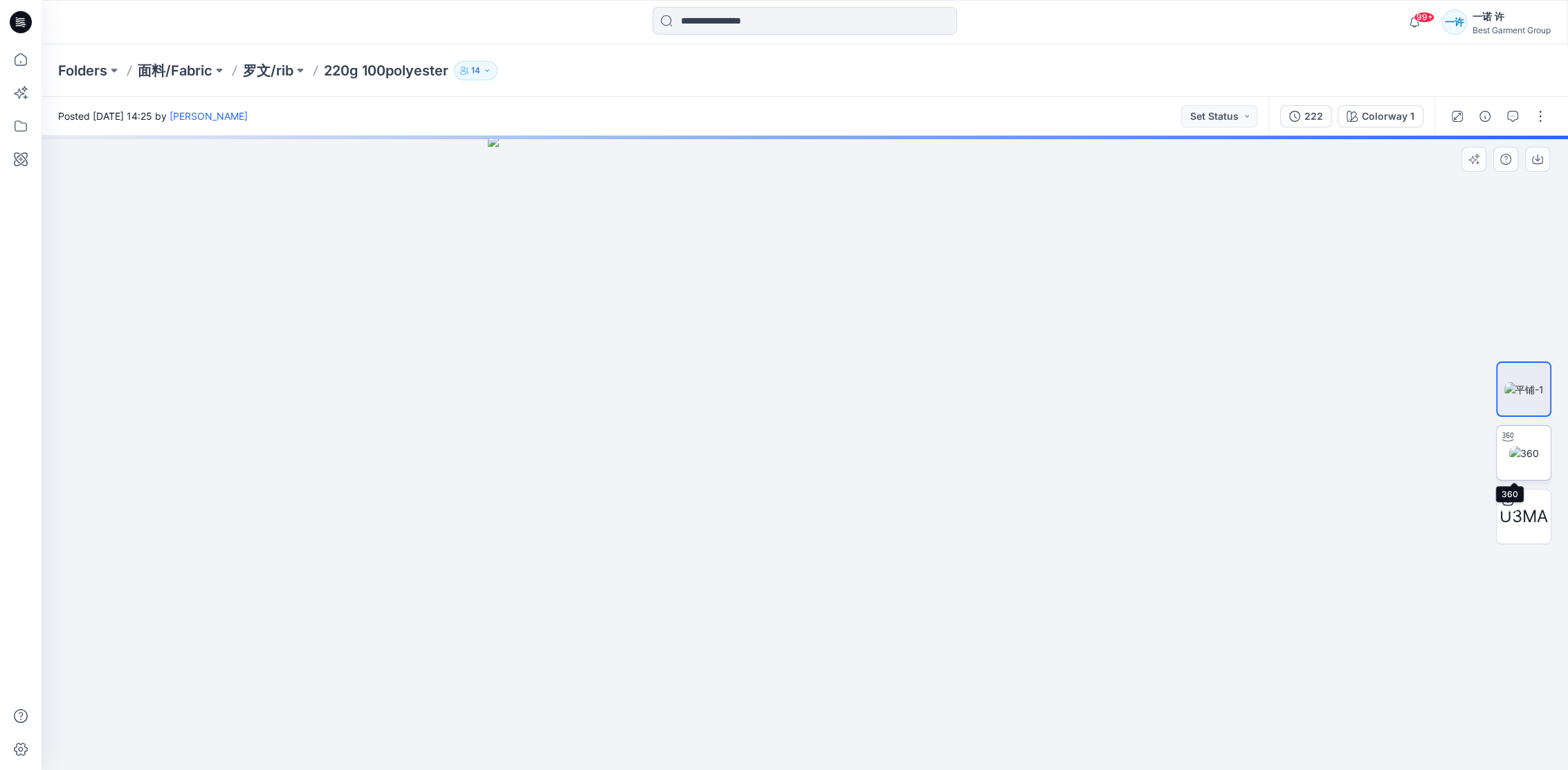
click at [1539, 447] on img at bounding box center [1524, 452] width 30 height 14
click at [1519, 382] on img at bounding box center [1524, 388] width 40 height 14
click at [1520, 516] on span "U3MA" at bounding box center [1524, 516] width 48 height 25
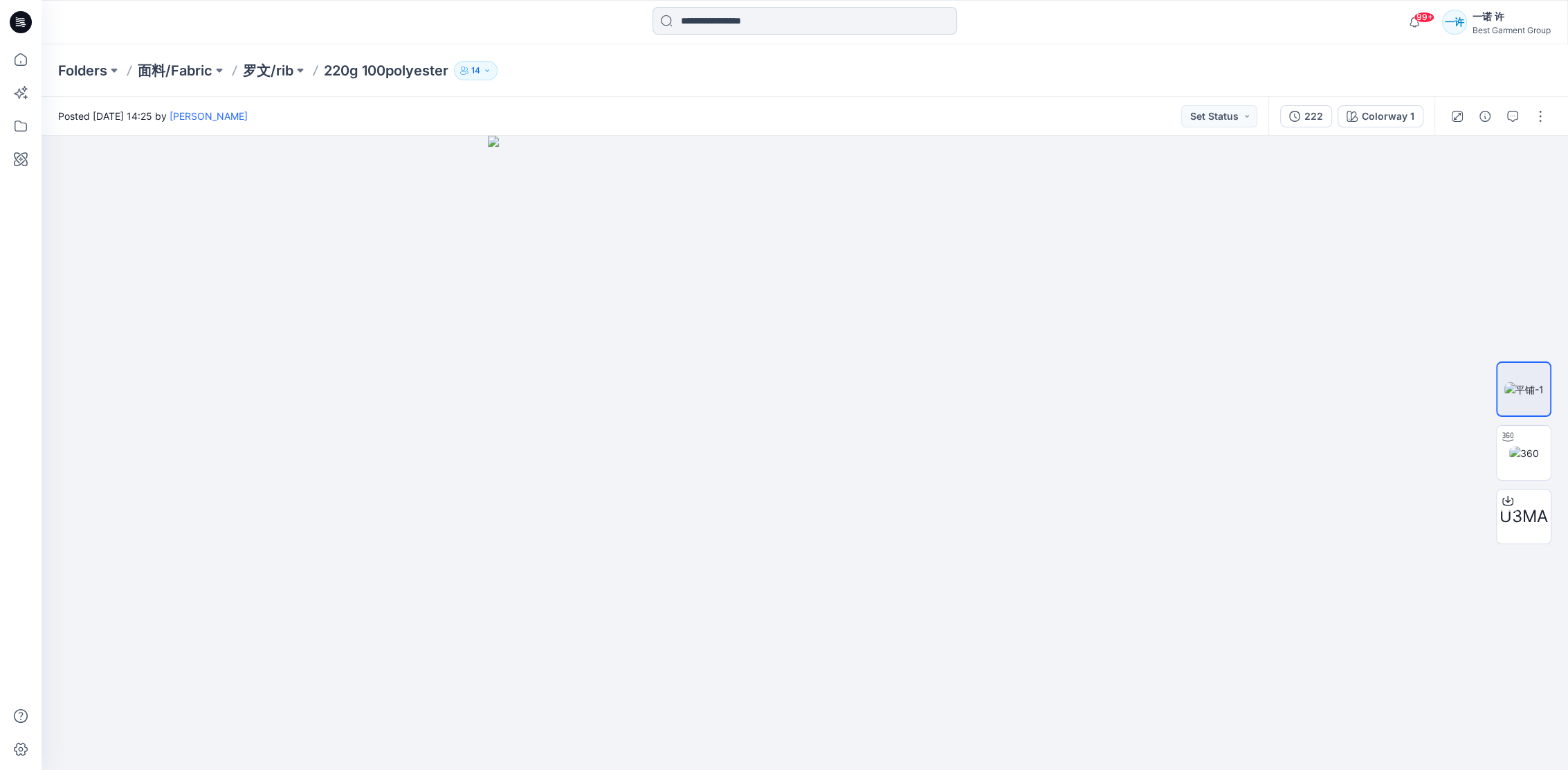
click at [700, 23] on input at bounding box center [804, 20] width 304 height 28
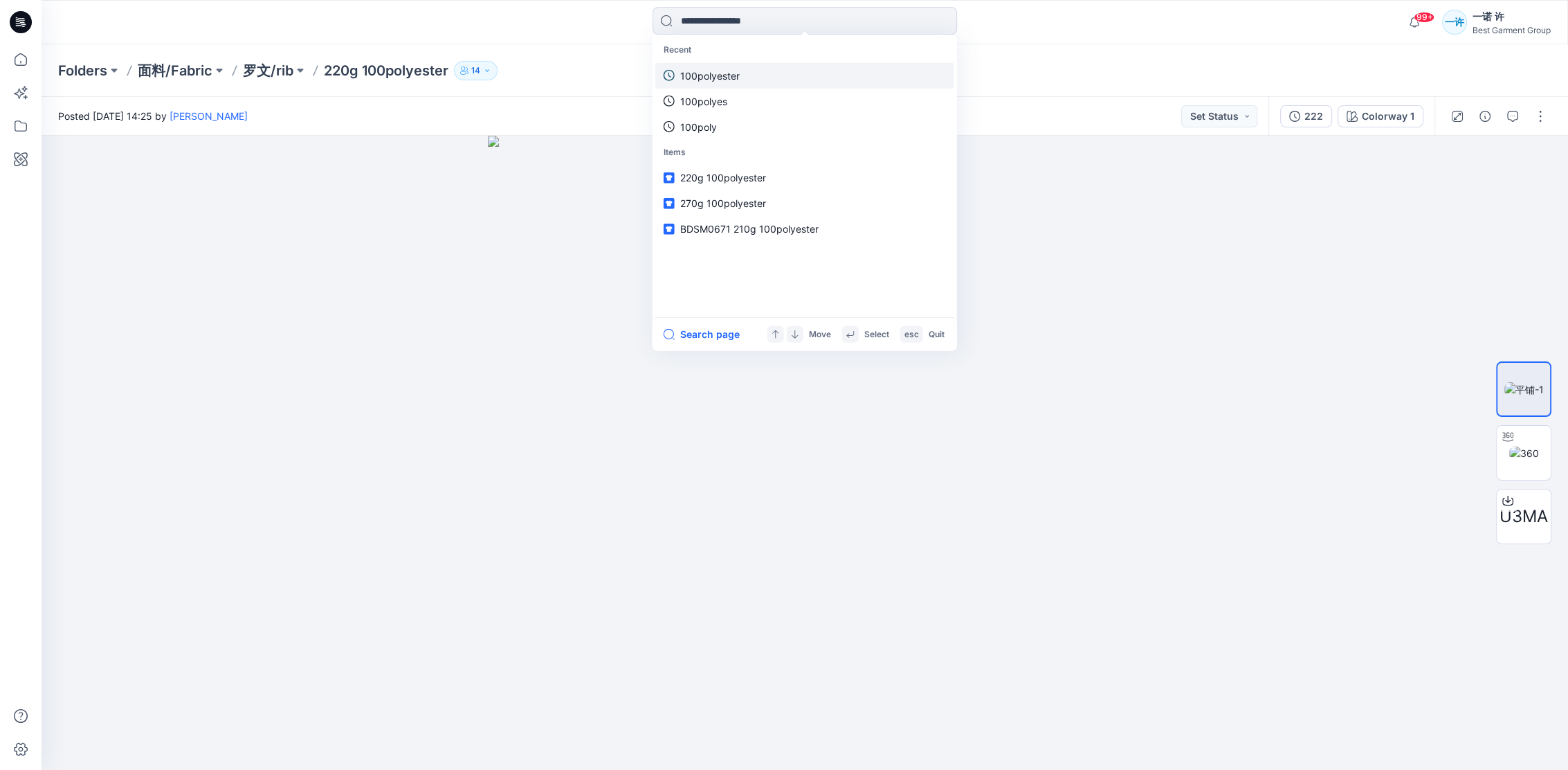
click at [772, 71] on link "100polyester" at bounding box center [804, 74] width 299 height 26
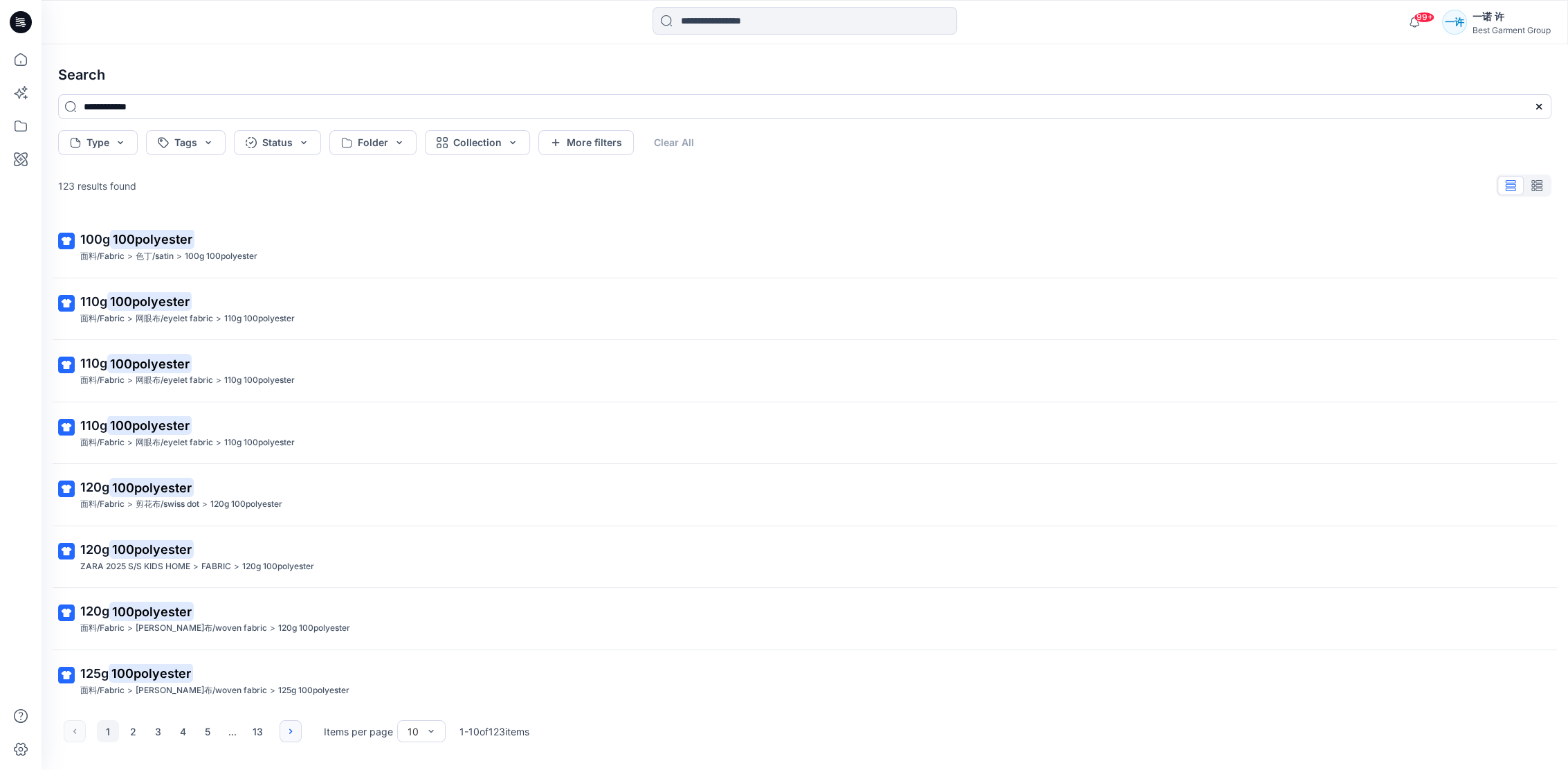
click at [292, 721] on button "button" at bounding box center [290, 730] width 22 height 22
click at [288, 726] on icon "button" at bounding box center [290, 730] width 11 height 11
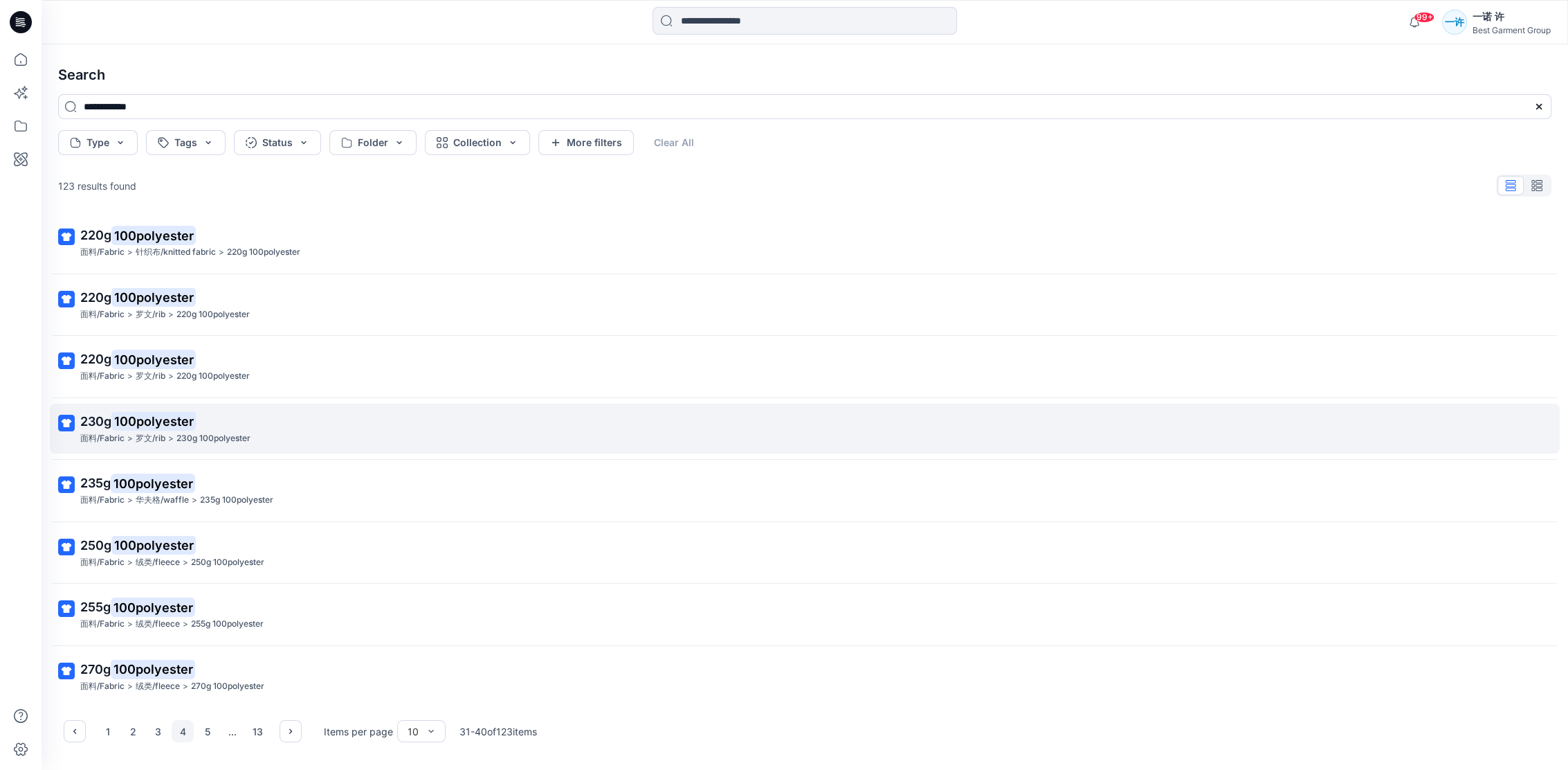
scroll to position [131, 0]
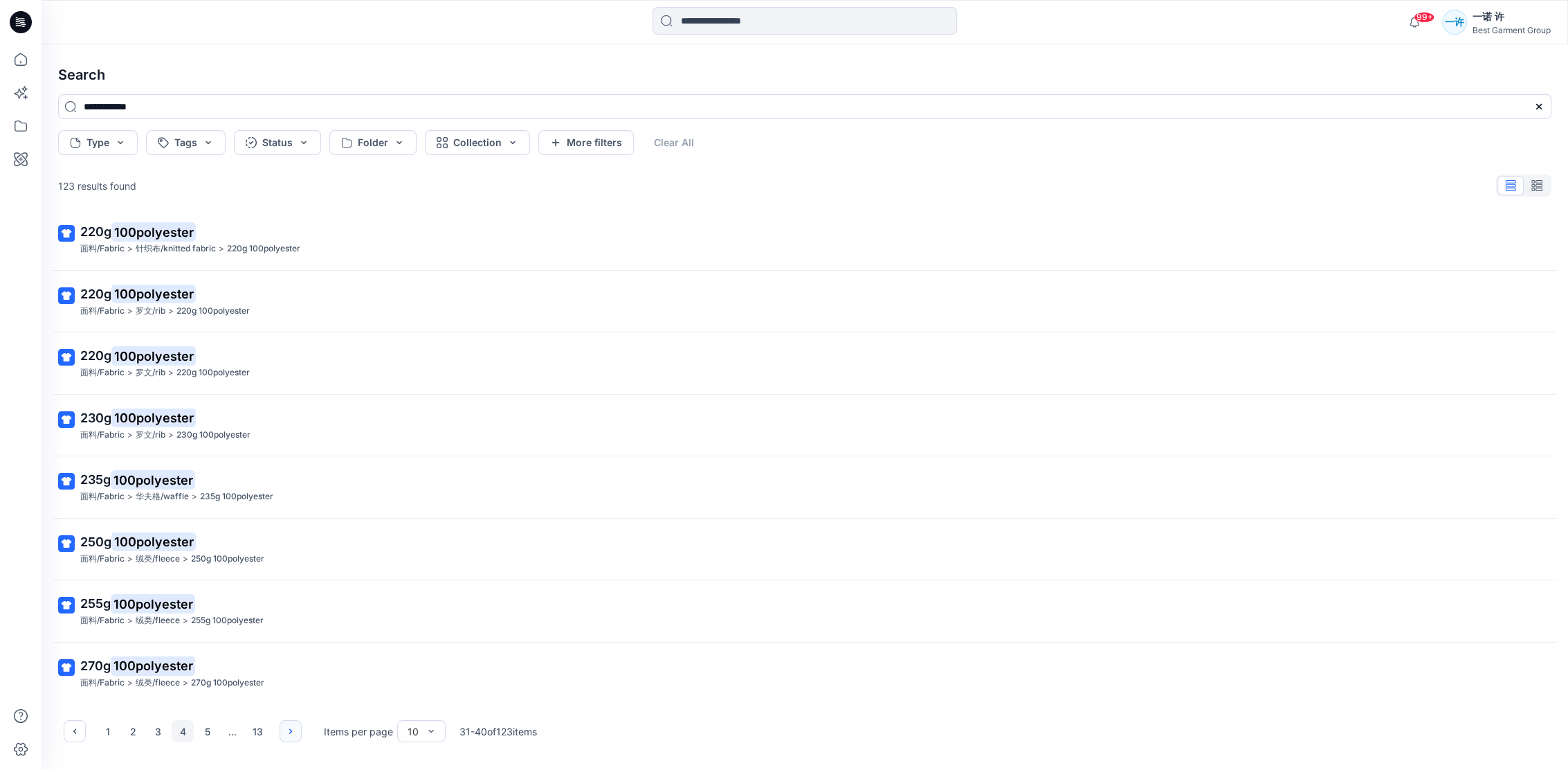
click at [294, 727] on icon "button" at bounding box center [290, 730] width 11 height 11
click at [296, 735] on icon "button" at bounding box center [290, 730] width 11 height 11
click at [287, 727] on icon "button" at bounding box center [290, 730] width 11 height 11
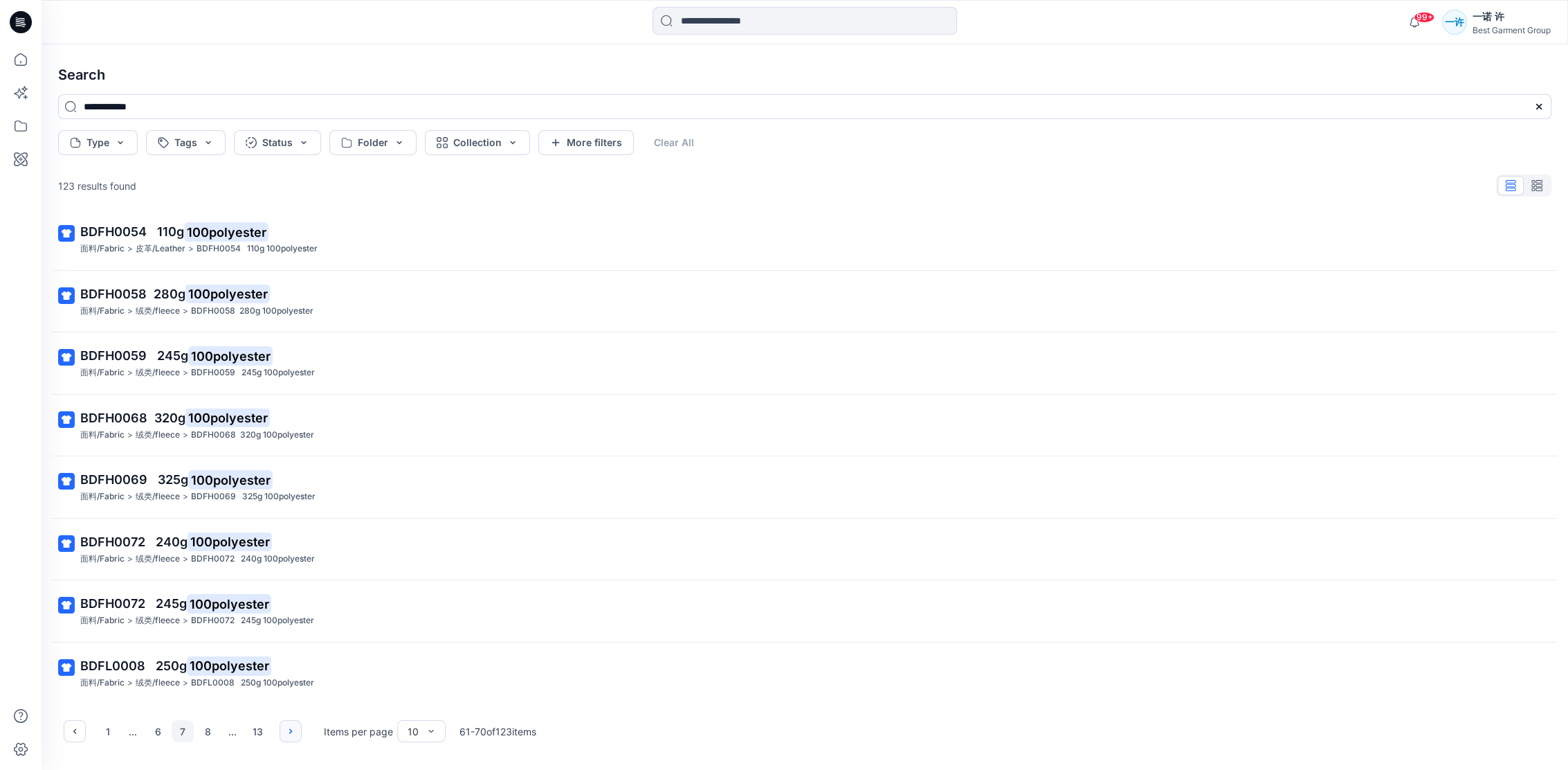
click at [292, 726] on icon "button" at bounding box center [290, 730] width 11 height 11
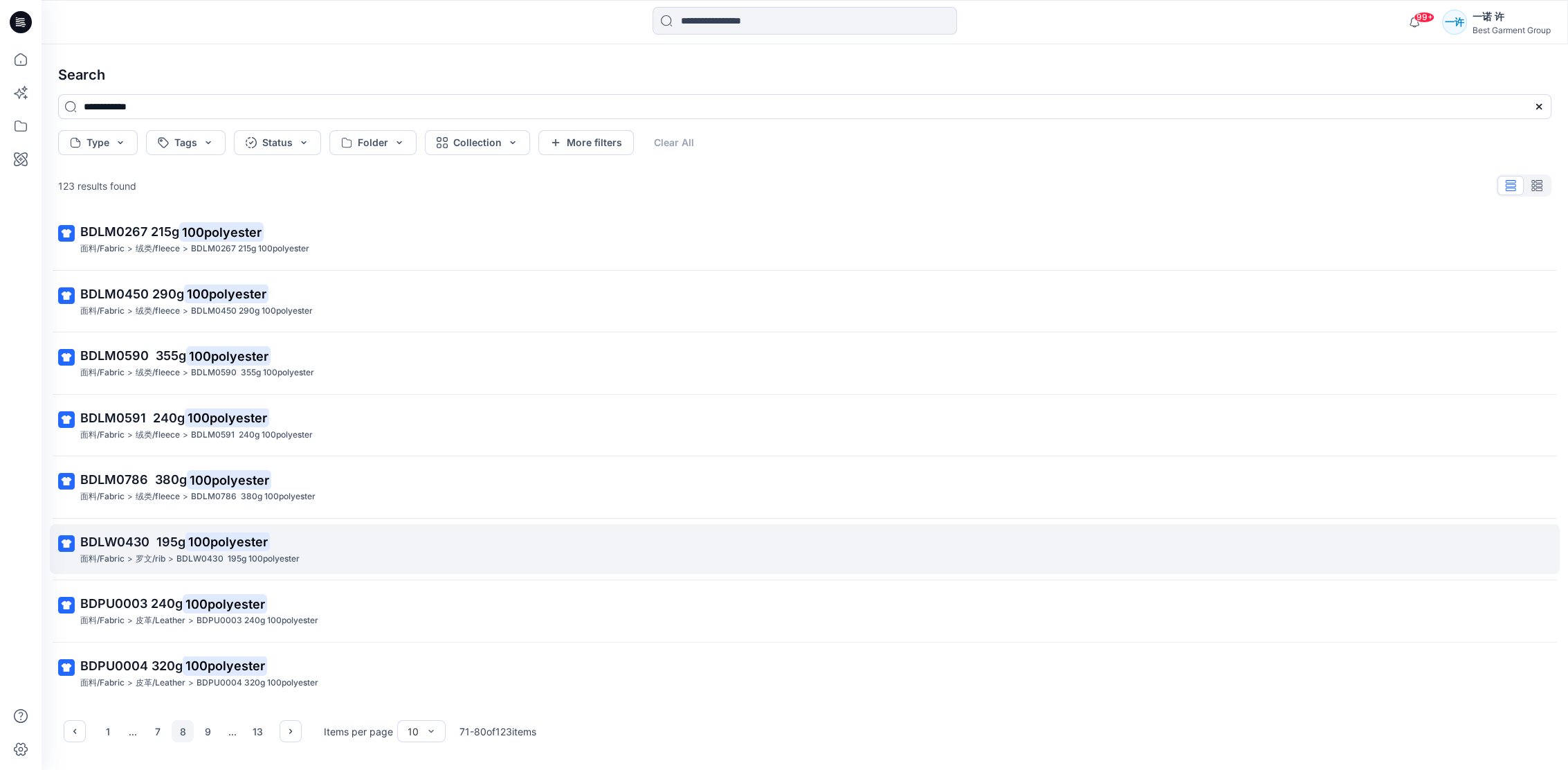
click at [355, 532] on p "BDLW0430 195g 100polyester" at bounding box center [803, 542] width 1446 height 19
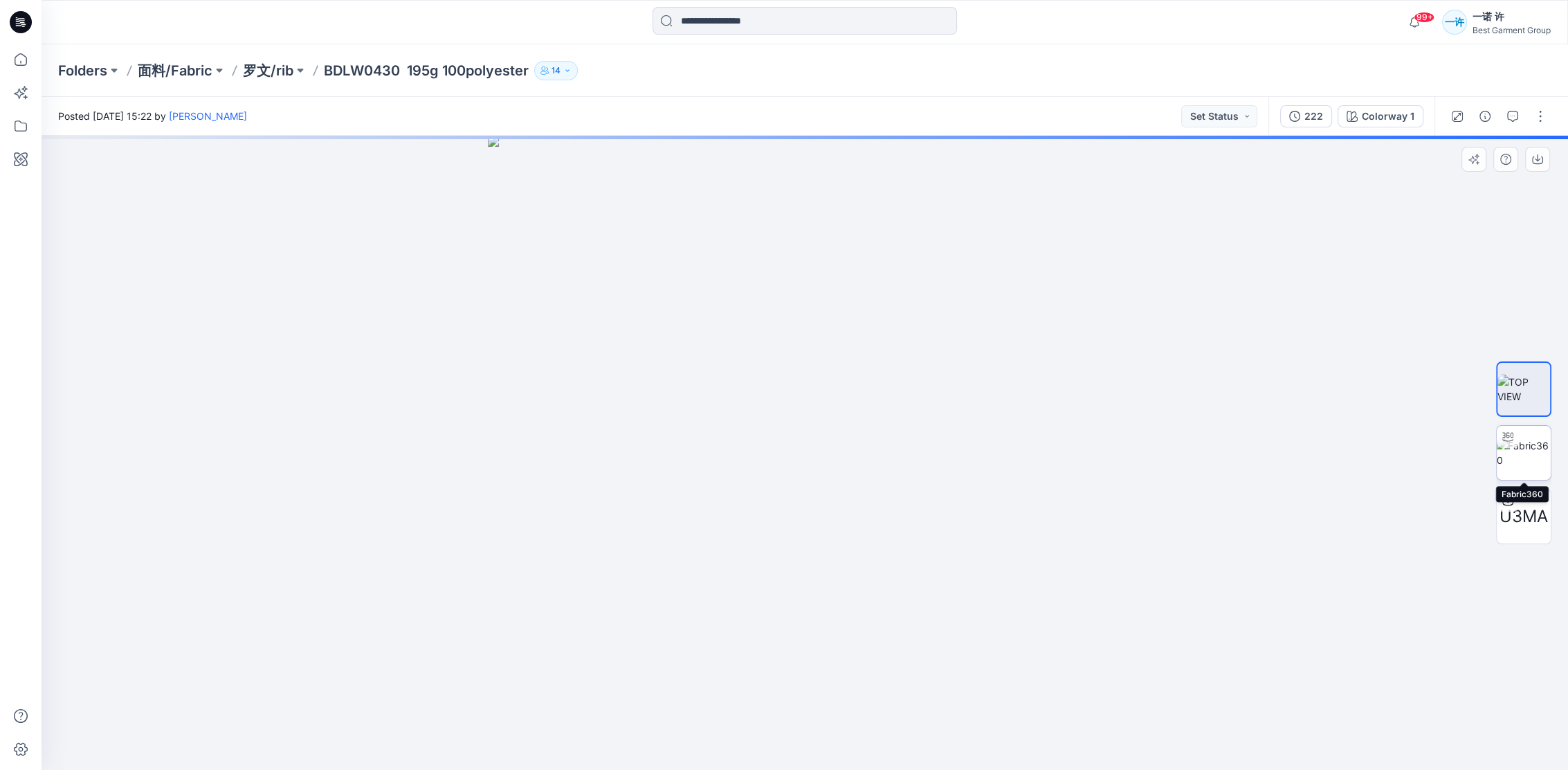
click at [1518, 443] on div at bounding box center [1507, 437] width 22 height 22
click at [796, 25] on input at bounding box center [804, 20] width 304 height 28
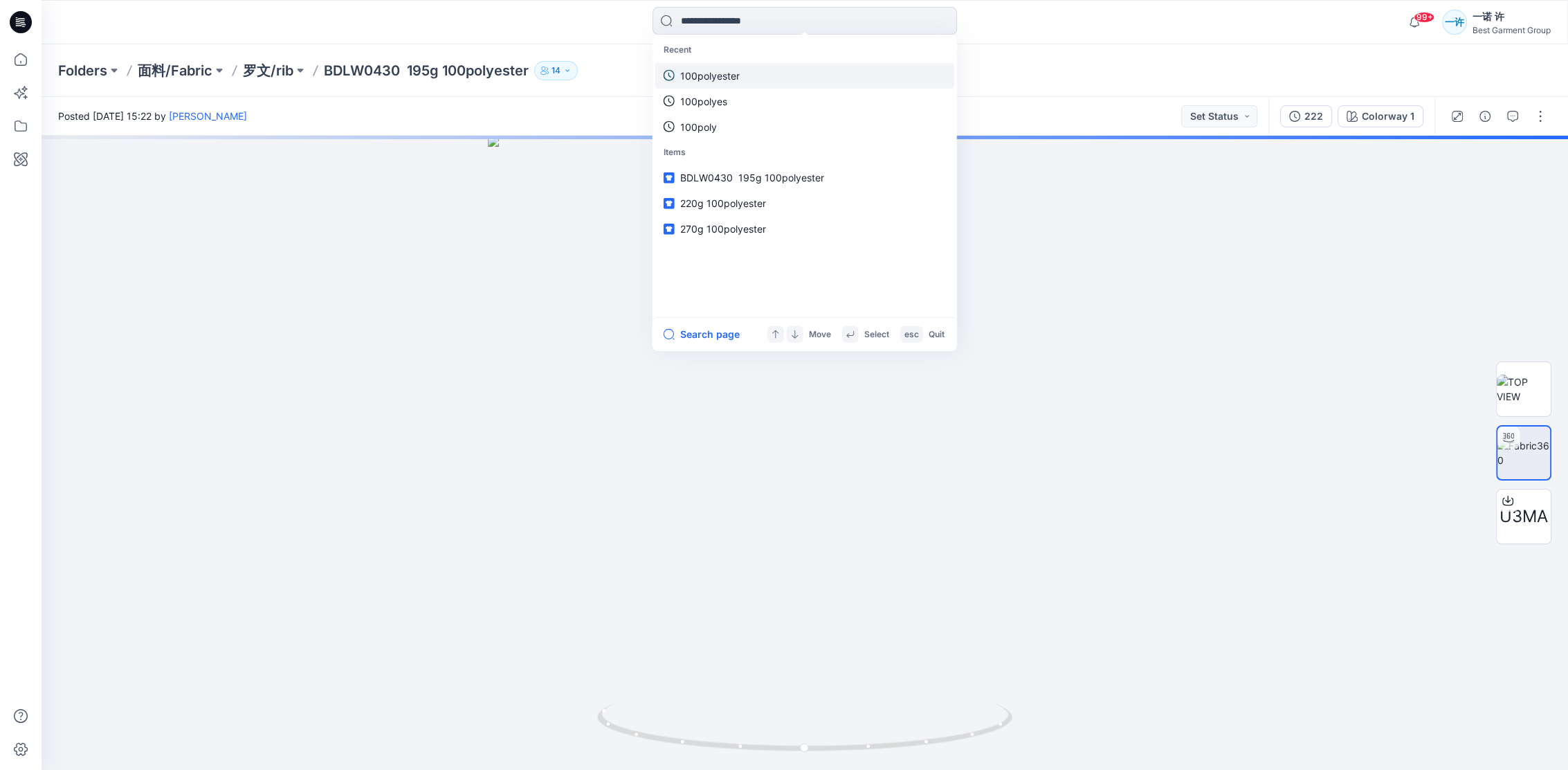
click at [768, 68] on link "100polyester" at bounding box center [804, 74] width 299 height 26
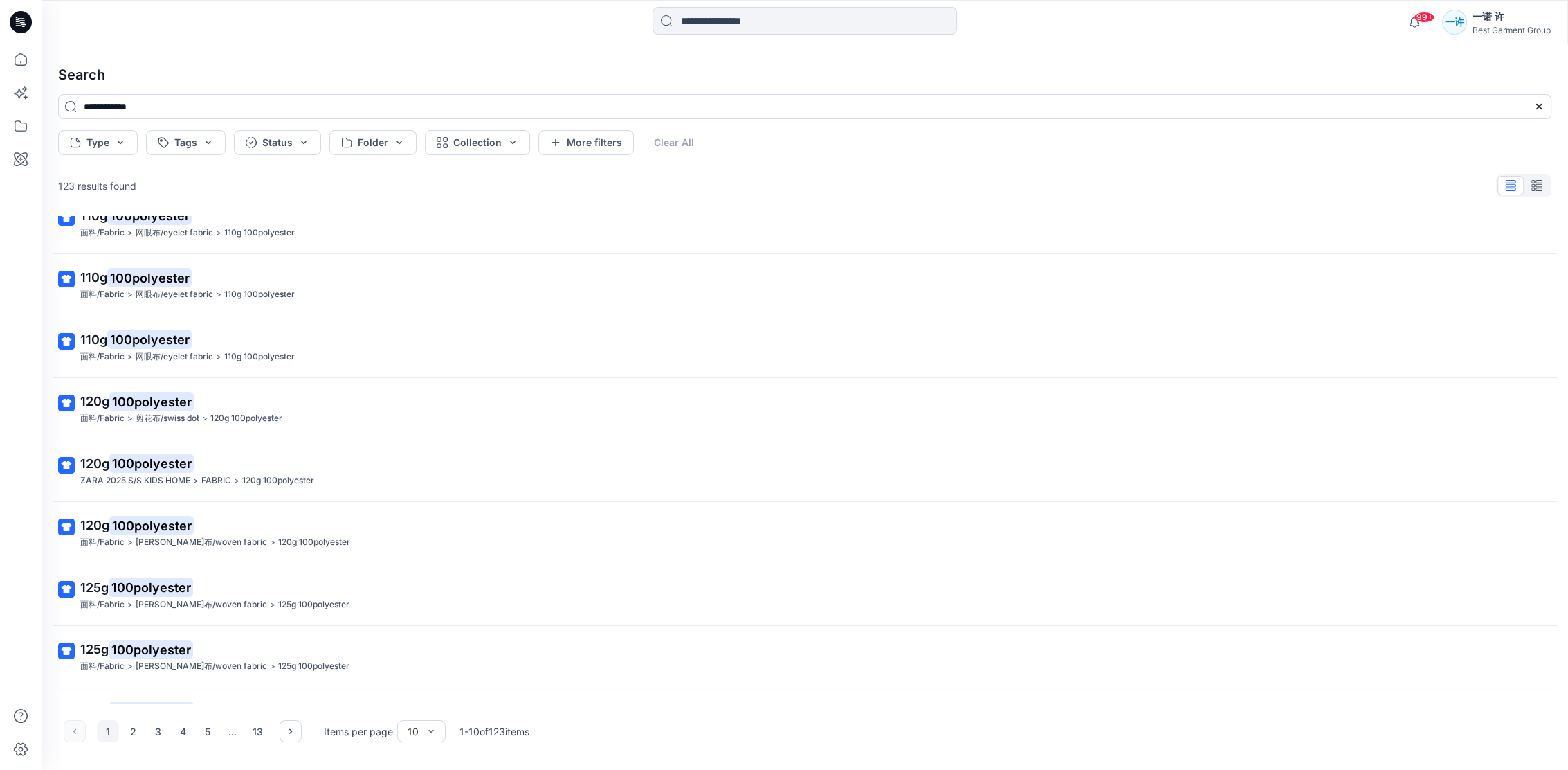
scroll to position [131, 0]
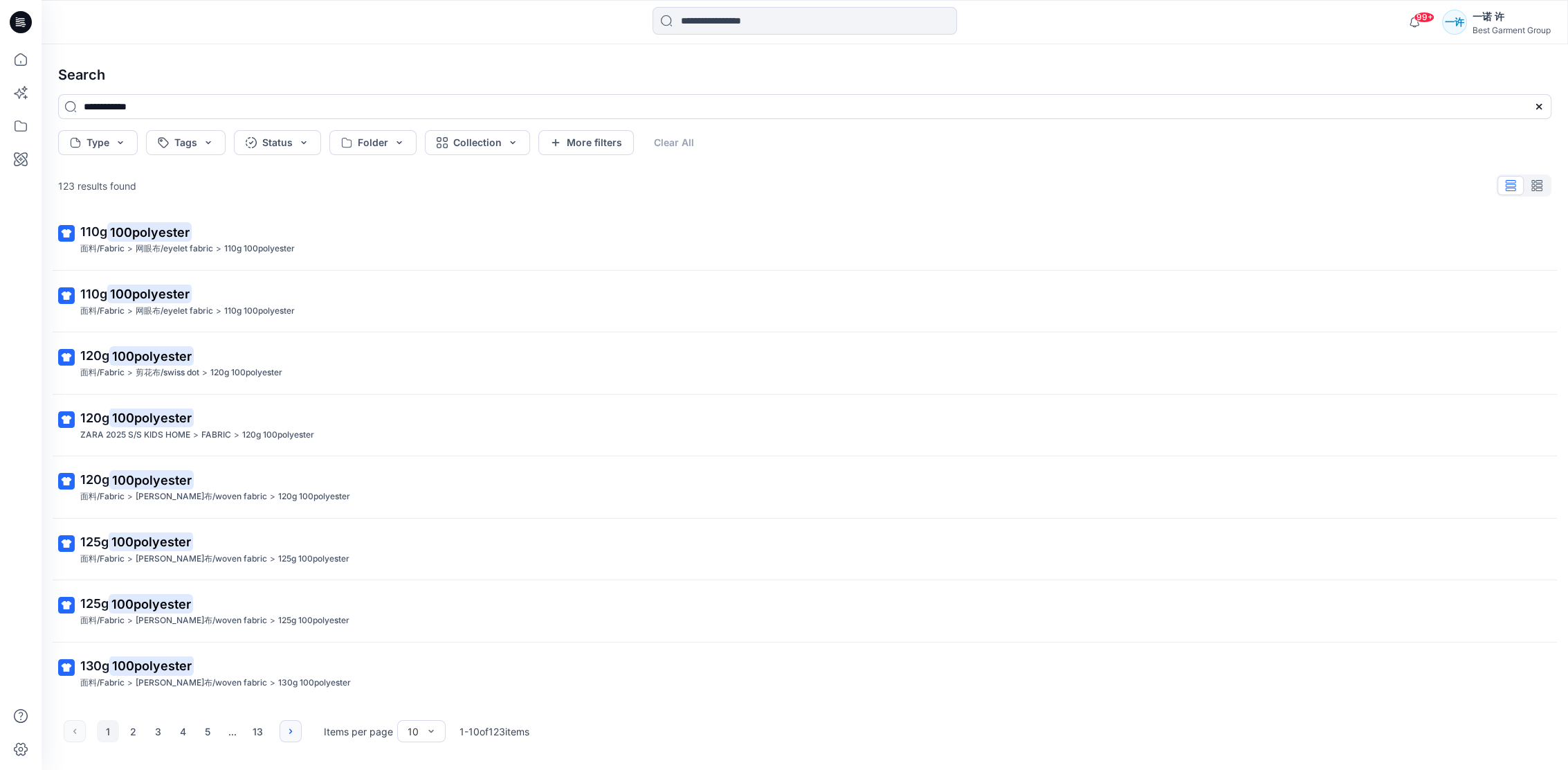
click at [291, 728] on icon "button" at bounding box center [290, 730] width 11 height 11
click at [289, 731] on icon "button" at bounding box center [290, 730] width 3 height 5
click at [288, 730] on icon "button" at bounding box center [290, 730] width 11 height 11
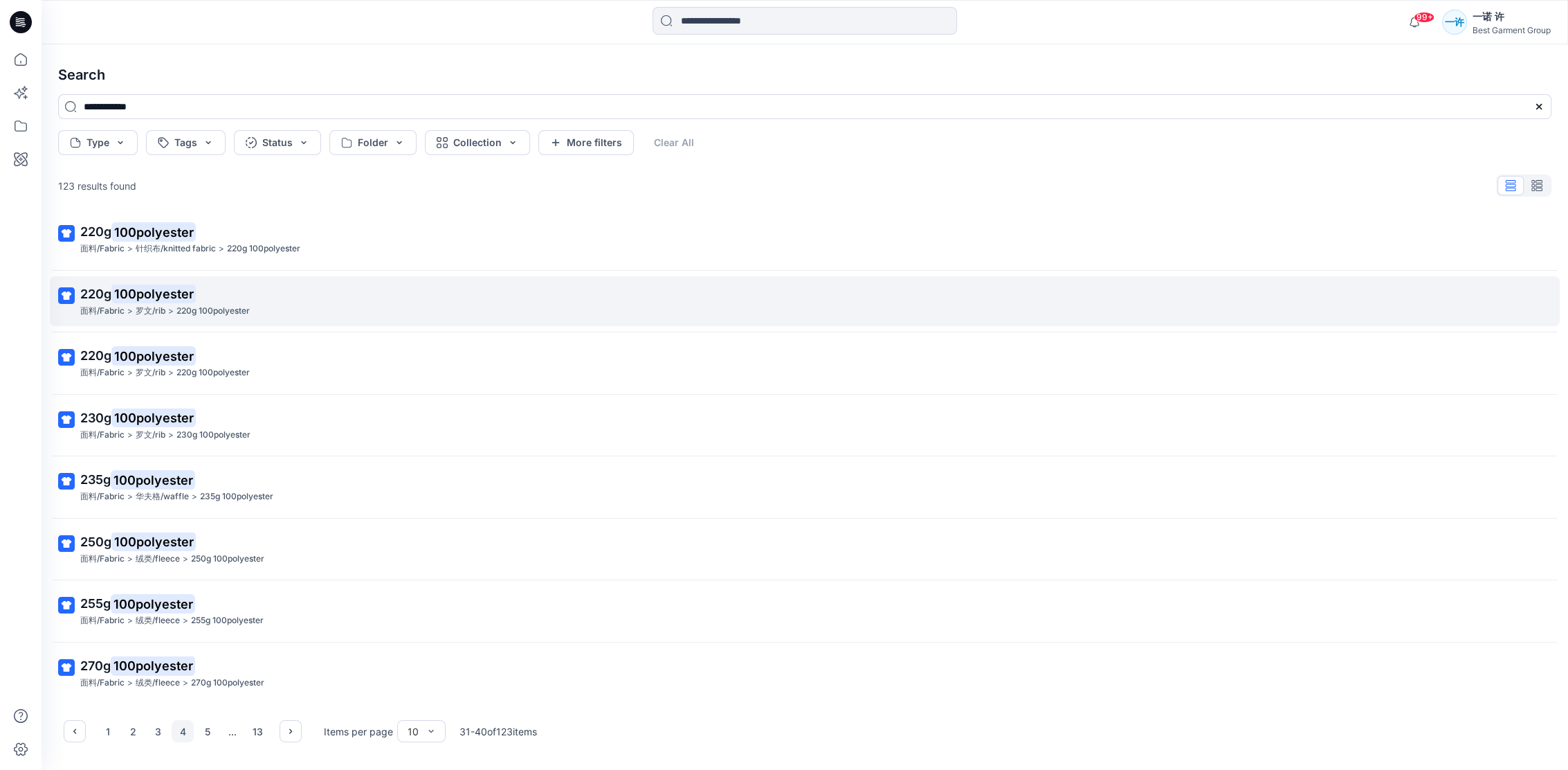
click at [319, 307] on div "面料/Fabric > 罗文/rib > 220g 100polyester" at bounding box center [803, 310] width 1446 height 14
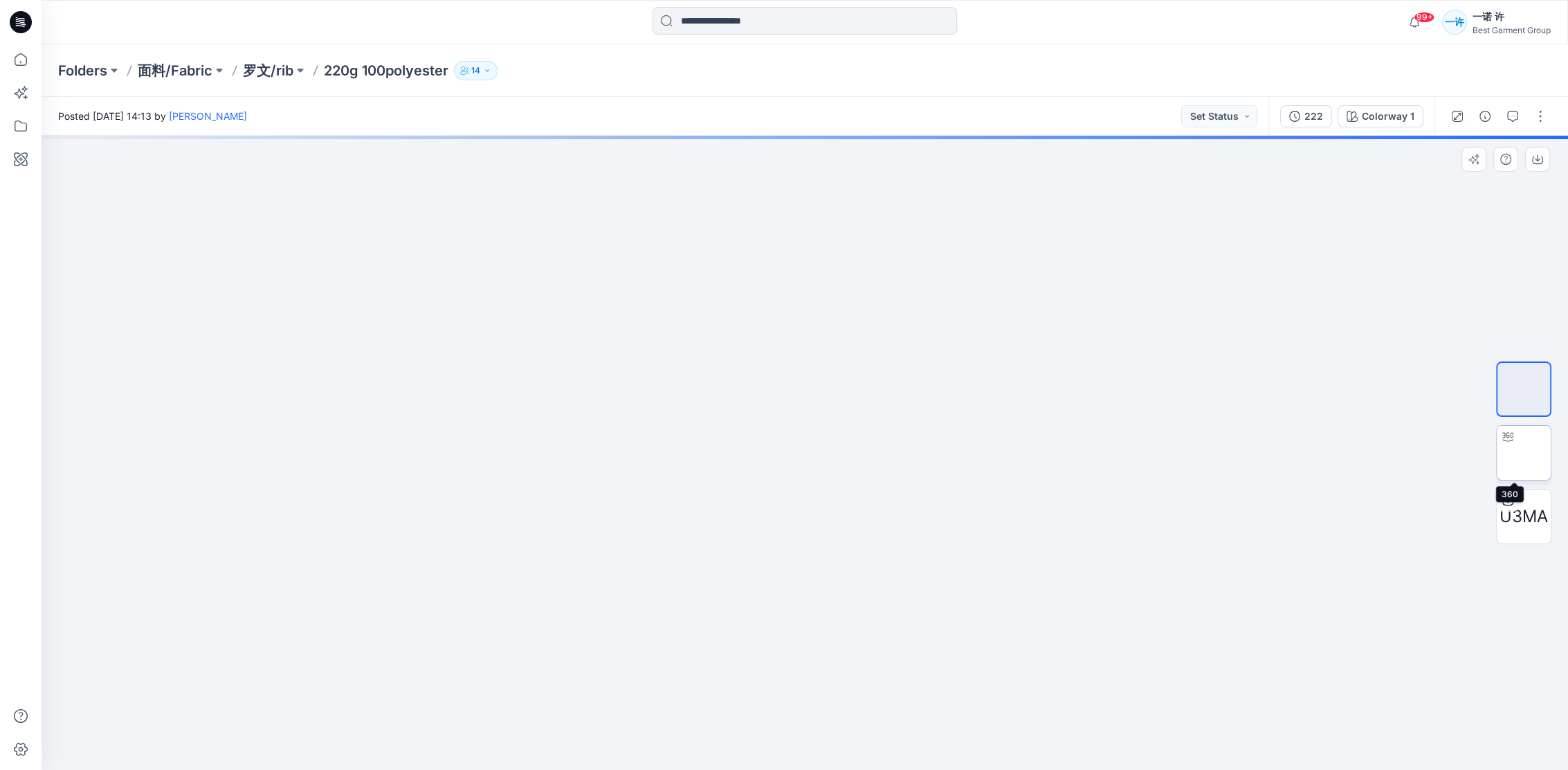
click at [1525, 451] on img at bounding box center [1524, 452] width 30 height 14
click at [1522, 503] on span "U3MA" at bounding box center [1524, 516] width 48 height 25
